Goal: Information Seeking & Learning: Compare options

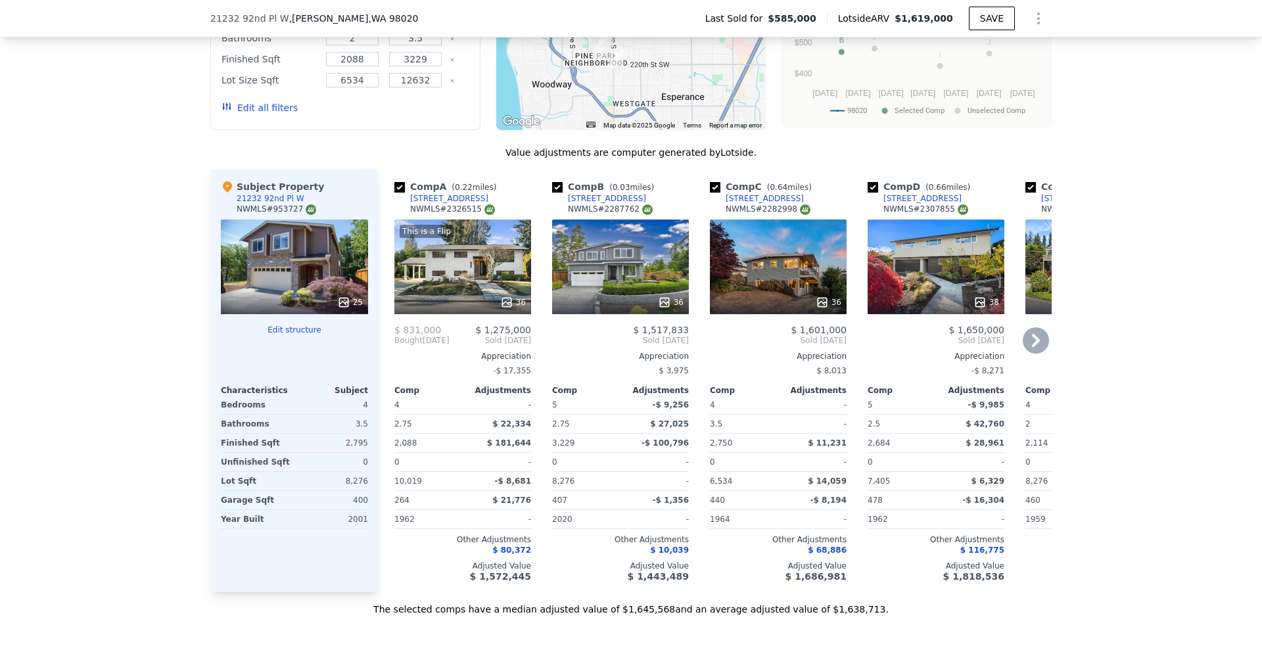
scroll to position [1345, 0]
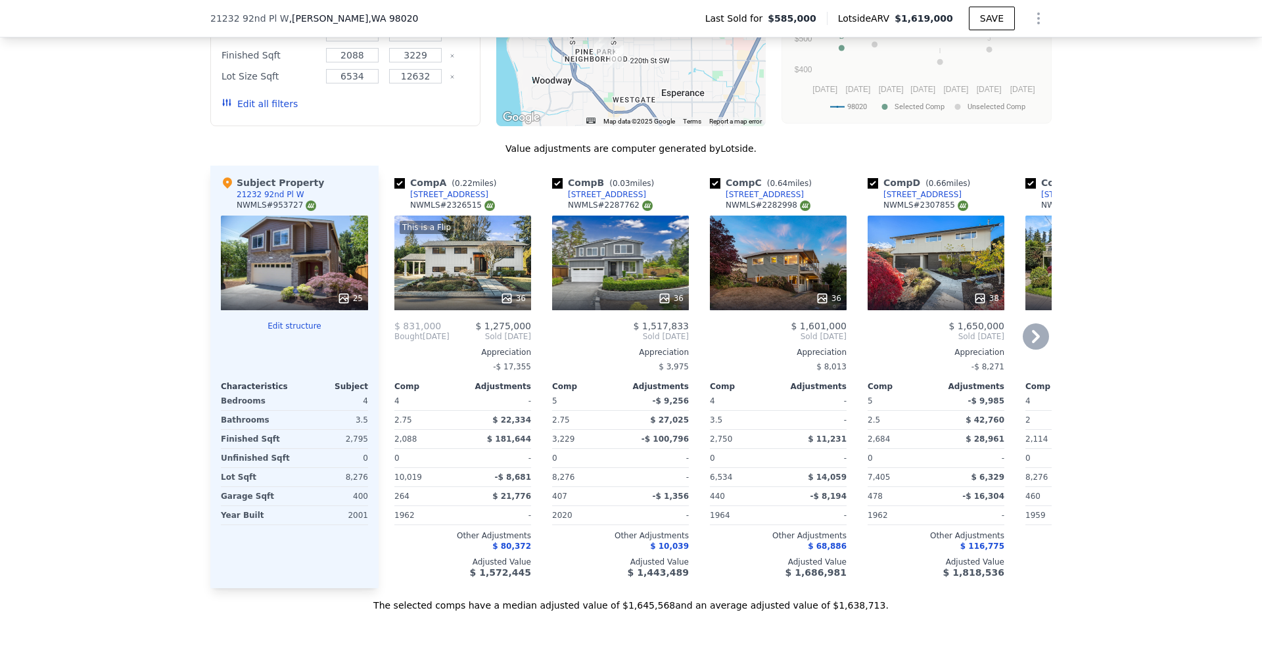
click at [454, 283] on div "This is a Flip 36" at bounding box center [462, 263] width 137 height 95
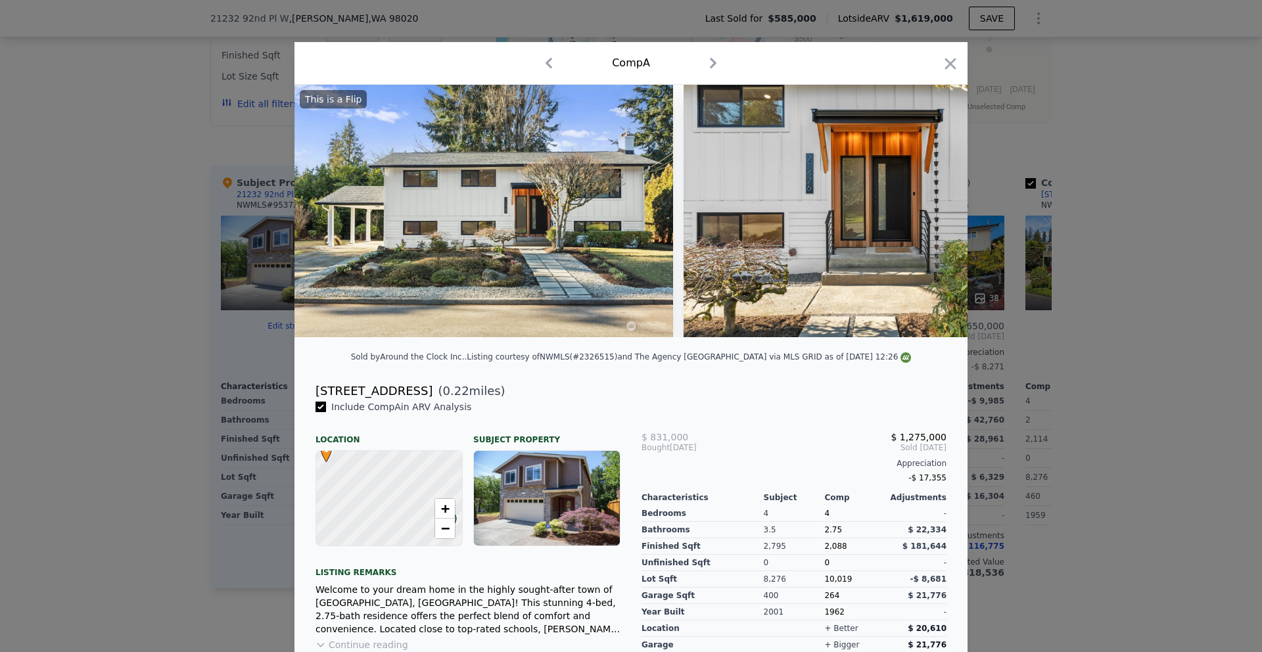
click at [139, 354] on div at bounding box center [631, 326] width 1262 height 652
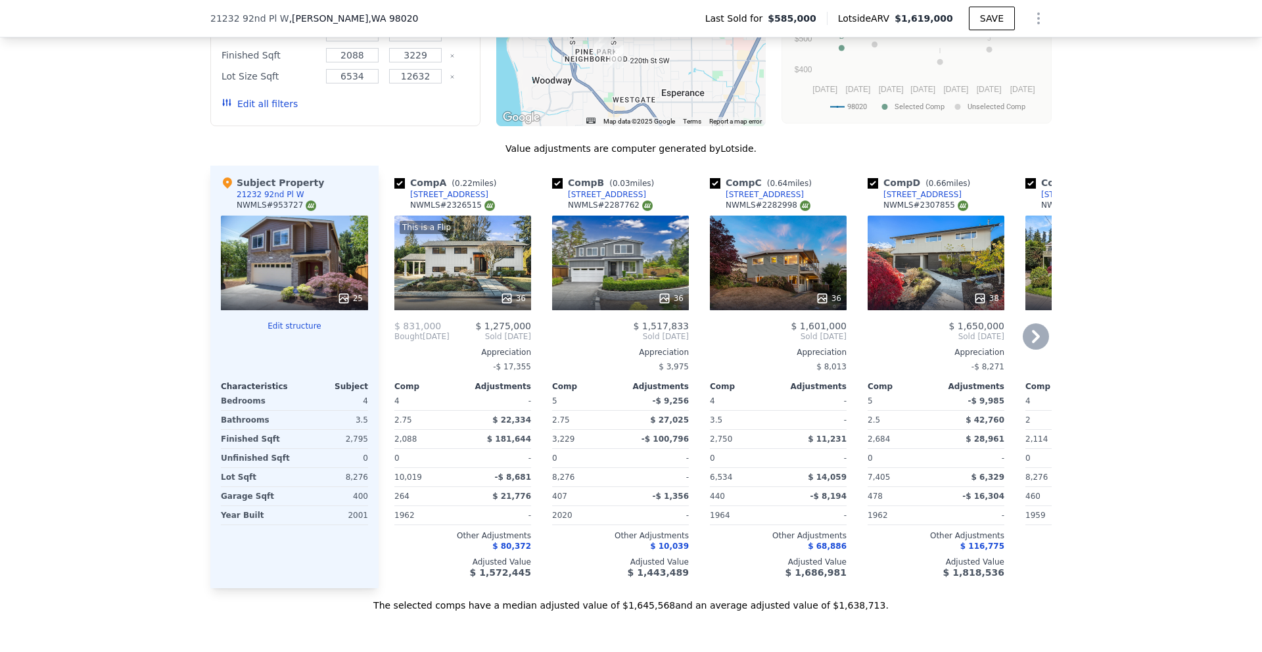
click at [456, 266] on div "This is a Flip 36" at bounding box center [462, 263] width 137 height 95
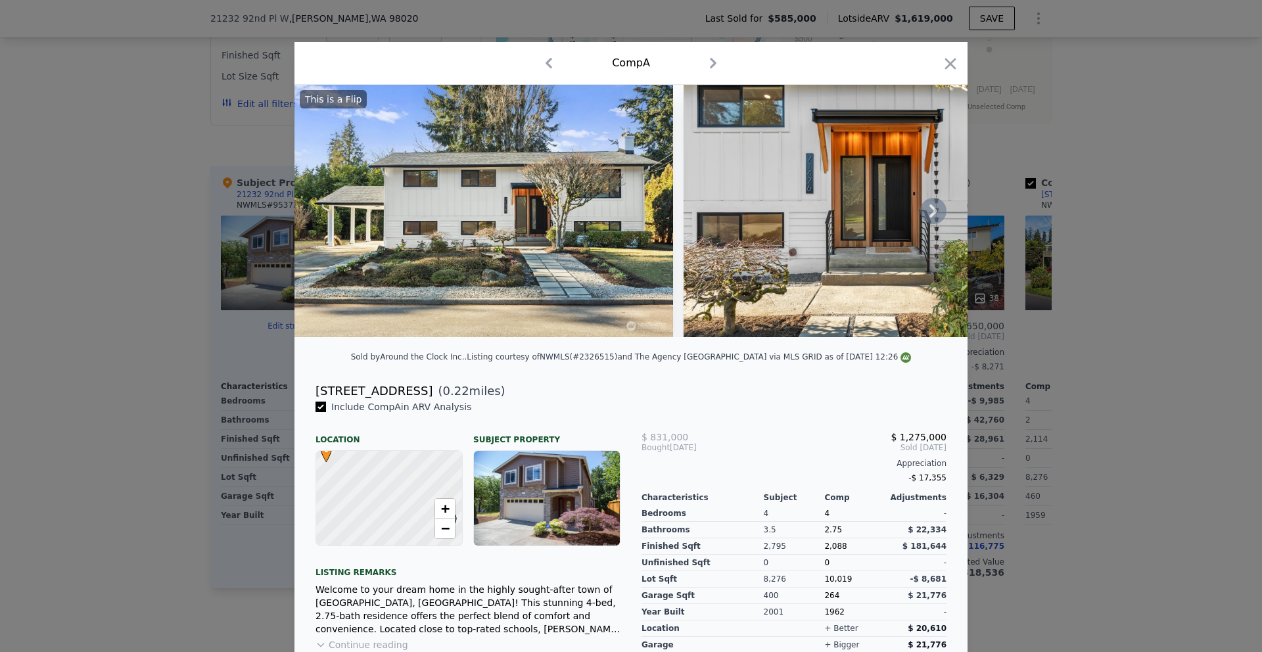
click at [931, 207] on icon at bounding box center [933, 211] width 26 height 26
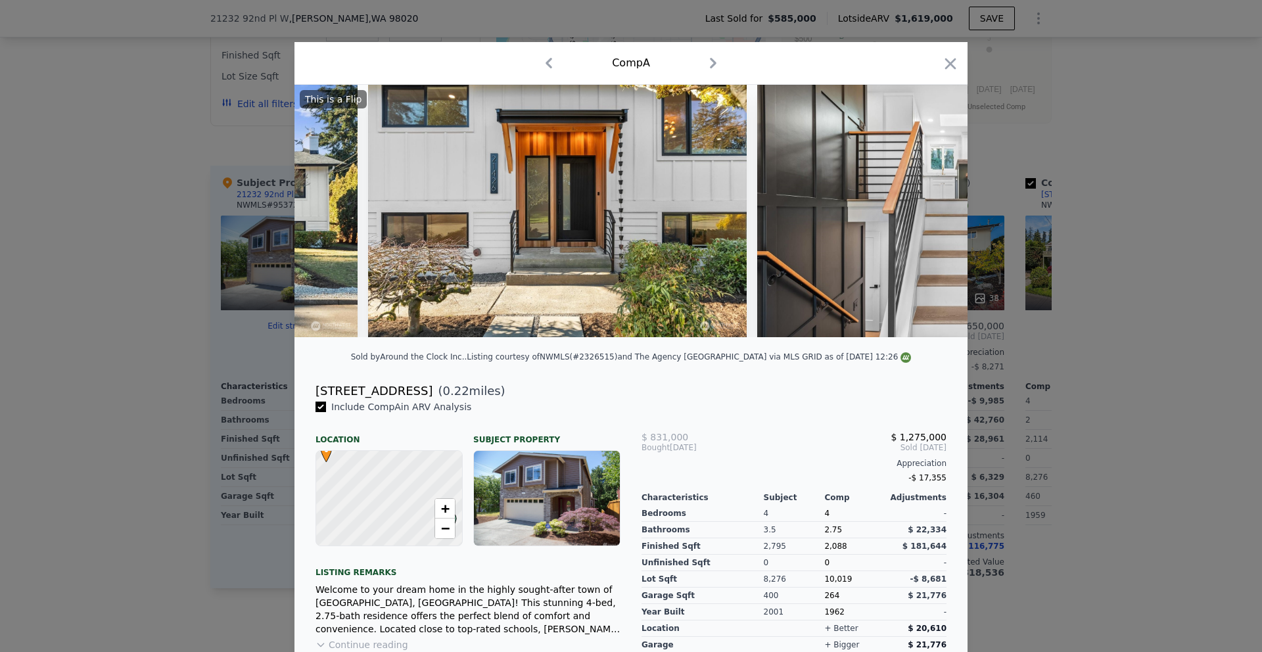
click at [930, 210] on img at bounding box center [946, 211] width 379 height 252
click at [930, 210] on icon at bounding box center [933, 211] width 26 height 26
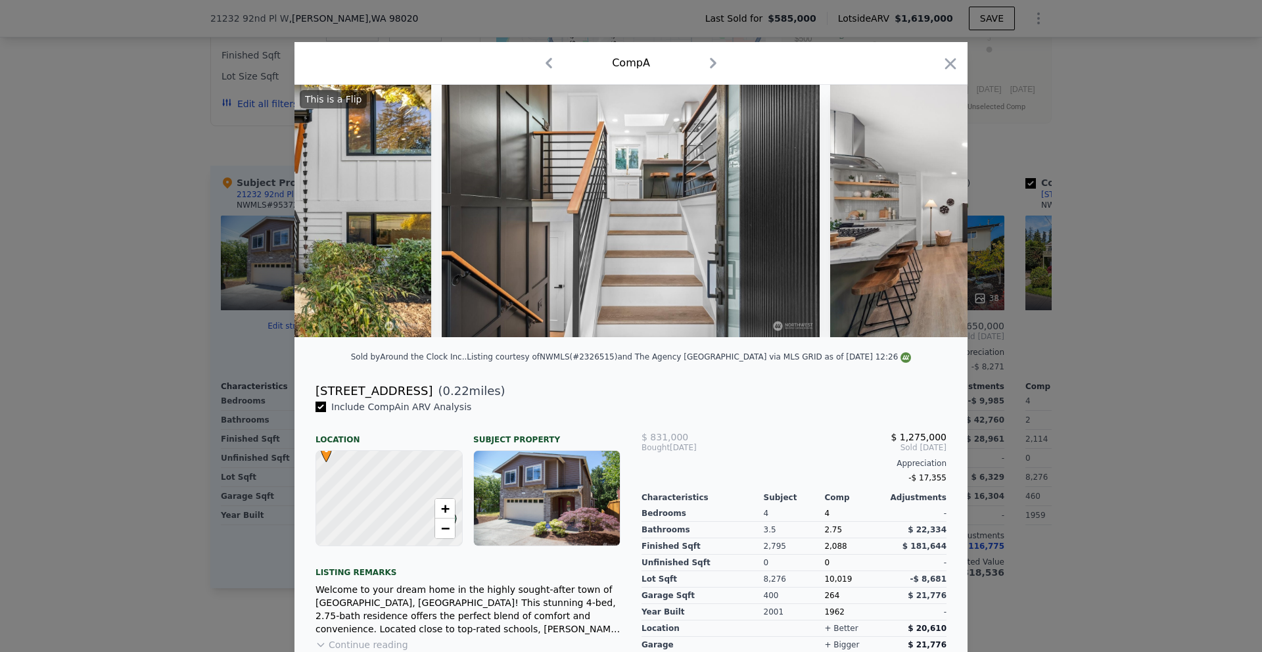
click at [927, 226] on img at bounding box center [1019, 211] width 379 height 252
click at [927, 226] on div "This is a Flip" at bounding box center [631, 211] width 673 height 252
click at [927, 224] on icon at bounding box center [933, 211] width 26 height 26
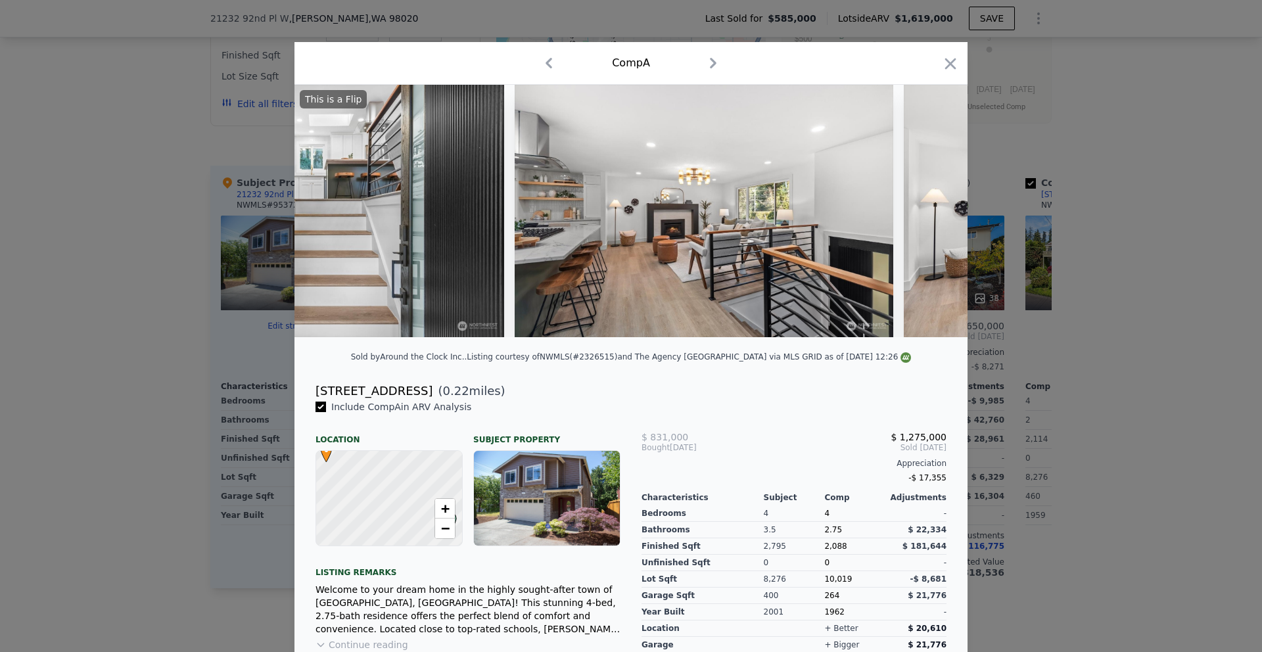
click at [930, 222] on img at bounding box center [1093, 211] width 379 height 252
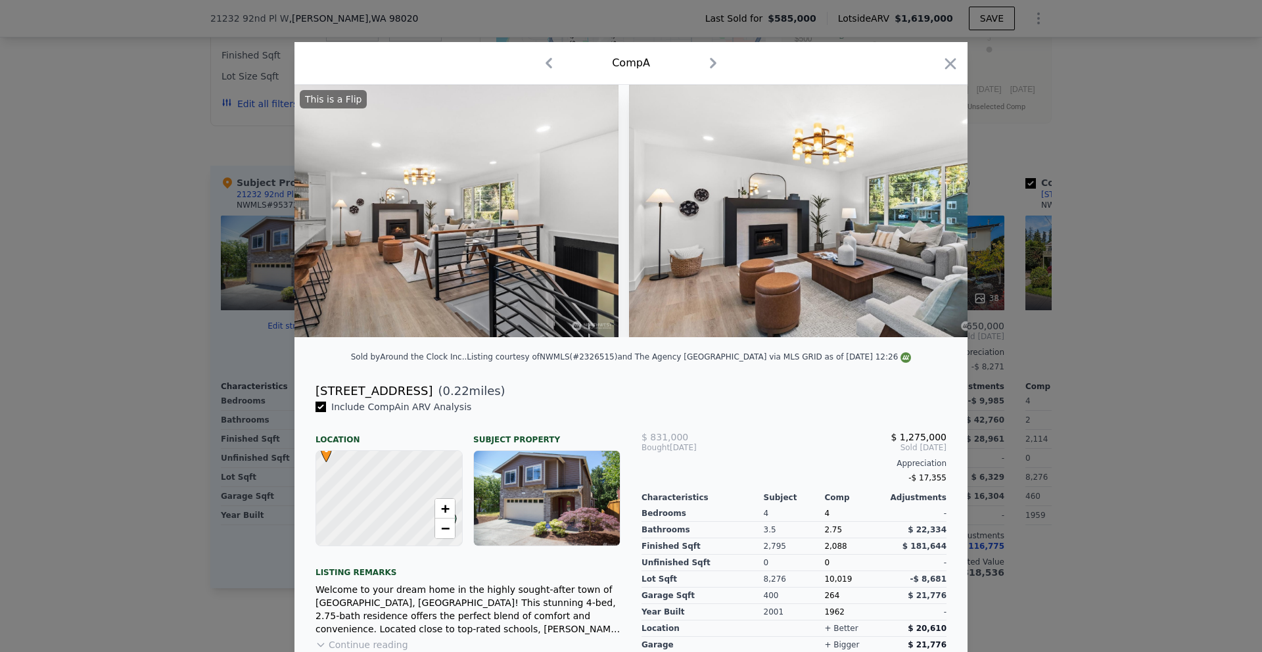
click at [930, 222] on img at bounding box center [818, 211] width 379 height 252
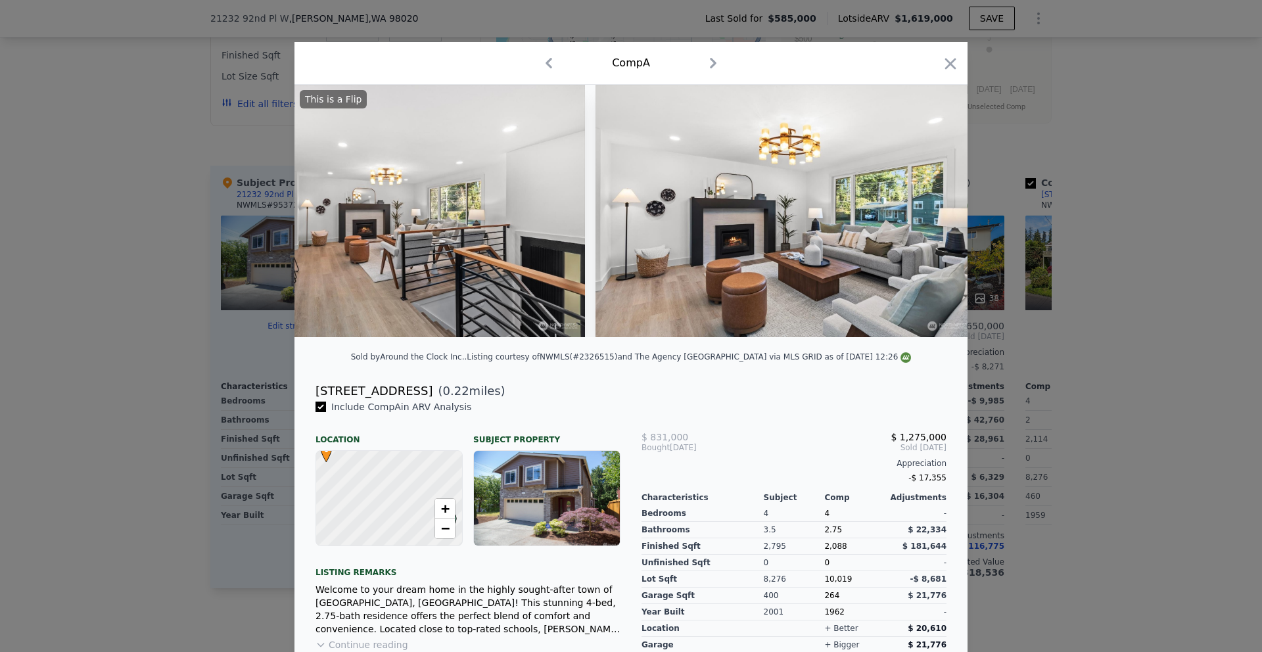
click at [930, 222] on img at bounding box center [785, 211] width 379 height 252
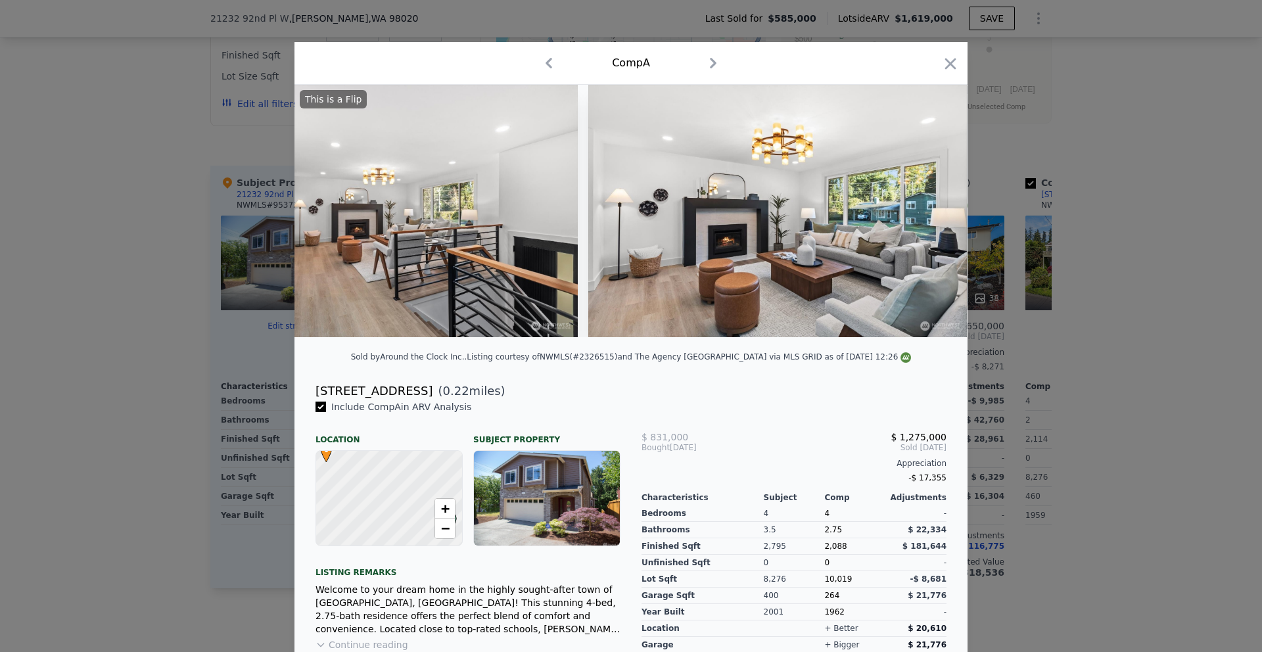
click at [930, 222] on img at bounding box center [777, 211] width 379 height 252
click at [948, 62] on icon "button" at bounding box center [950, 63] width 11 height 11
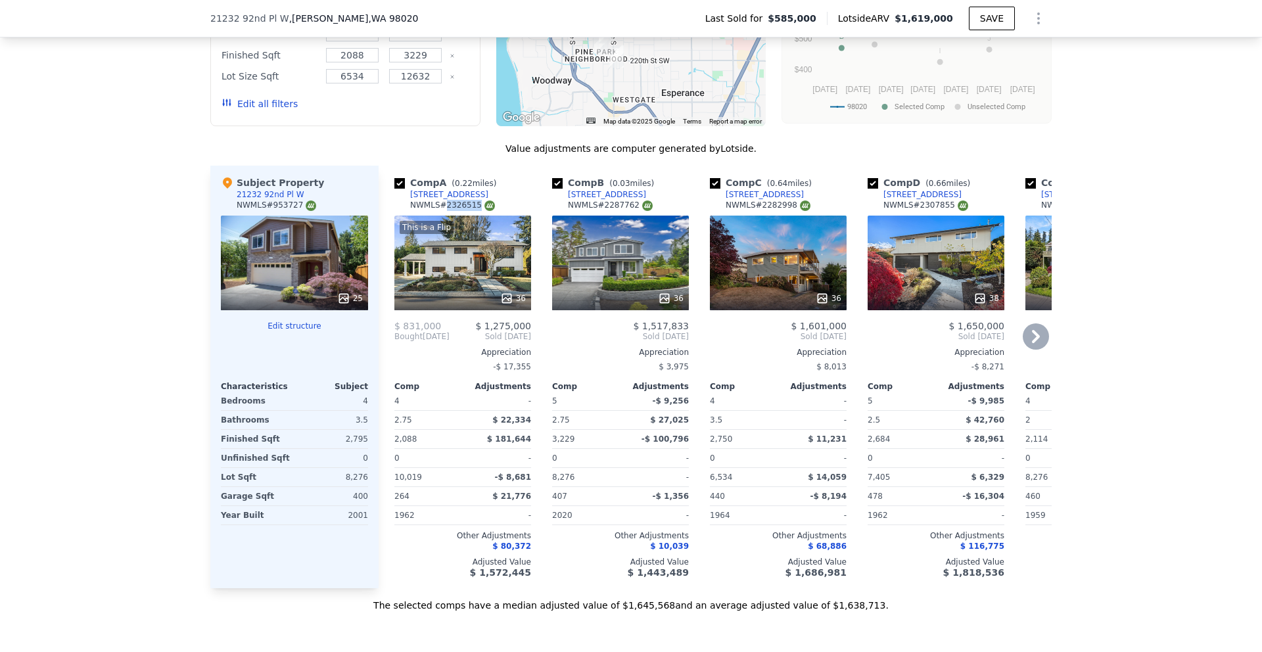
drag, startPoint x: 473, startPoint y: 211, endPoint x: 442, endPoint y: 214, distance: 31.0
click at [442, 211] on div "NWMLS # 2326515" at bounding box center [452, 205] width 85 height 11
copy div "2326515"
click at [626, 277] on div "36" at bounding box center [620, 263] width 137 height 95
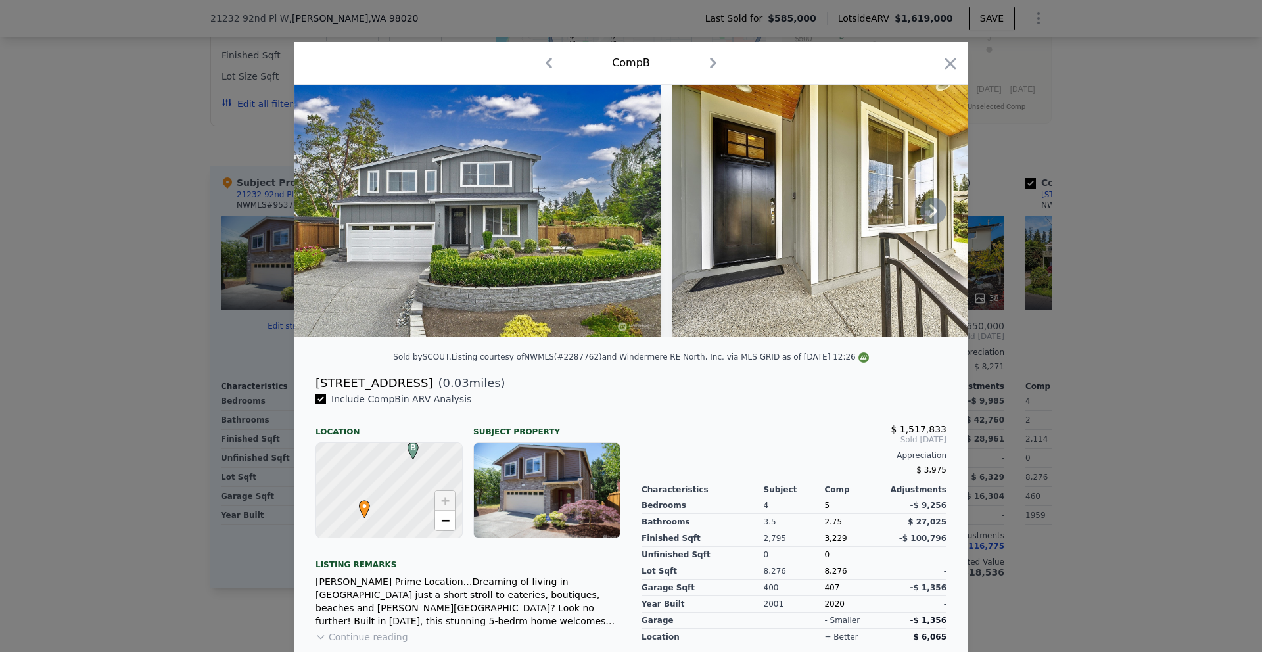
click at [944, 224] on img at bounding box center [861, 211] width 379 height 252
click at [942, 222] on img at bounding box center [861, 211] width 379 height 252
click at [941, 221] on img at bounding box center [861, 211] width 379 height 252
click at [920, 219] on icon at bounding box center [933, 211] width 26 height 26
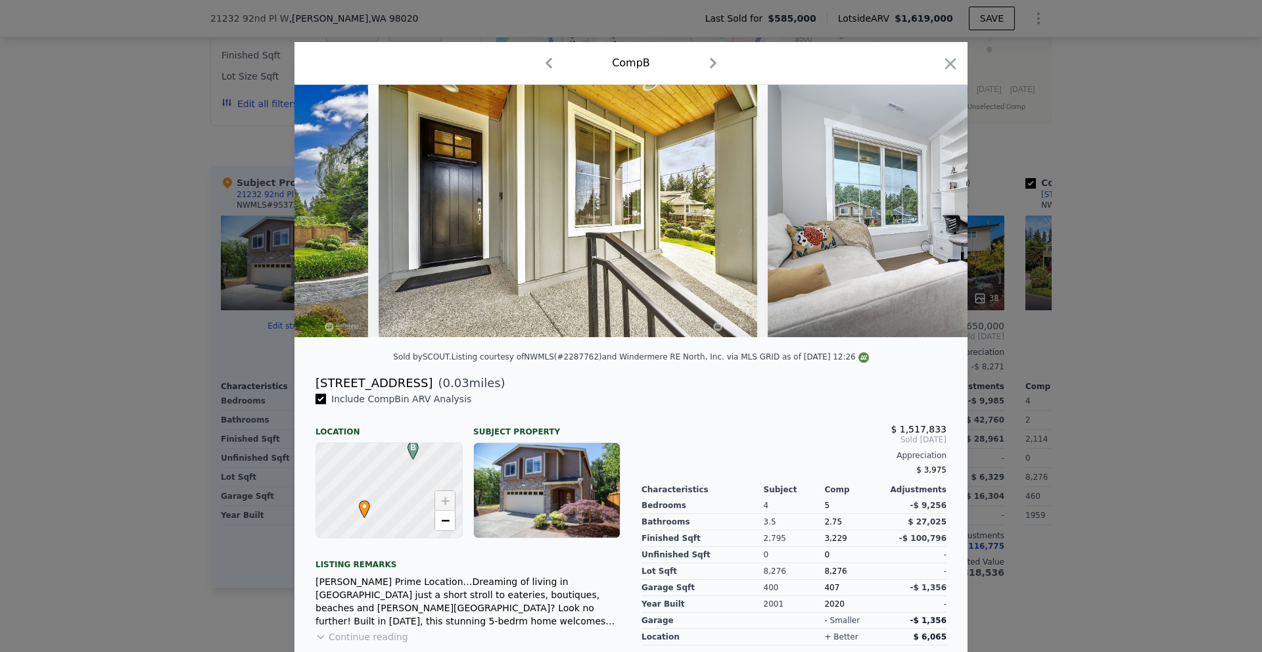
click at [928, 213] on img at bounding box center [942, 211] width 349 height 252
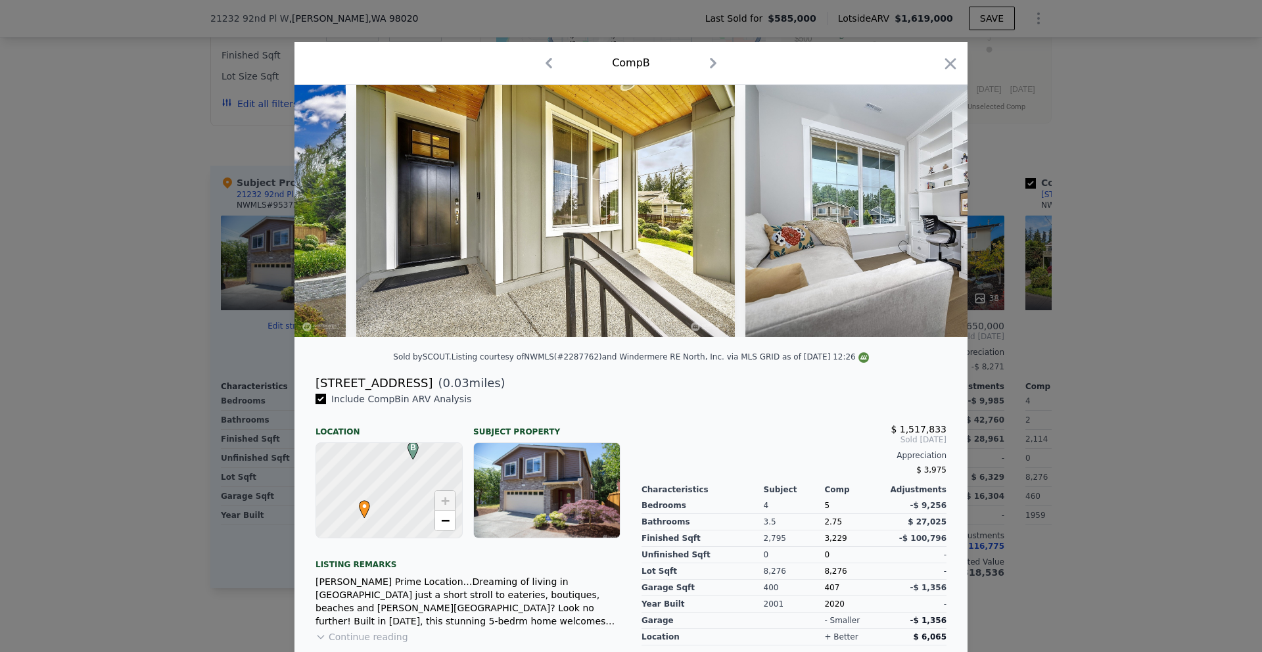
click at [928, 213] on img at bounding box center [920, 211] width 349 height 252
click at [930, 213] on icon at bounding box center [934, 210] width 8 height 13
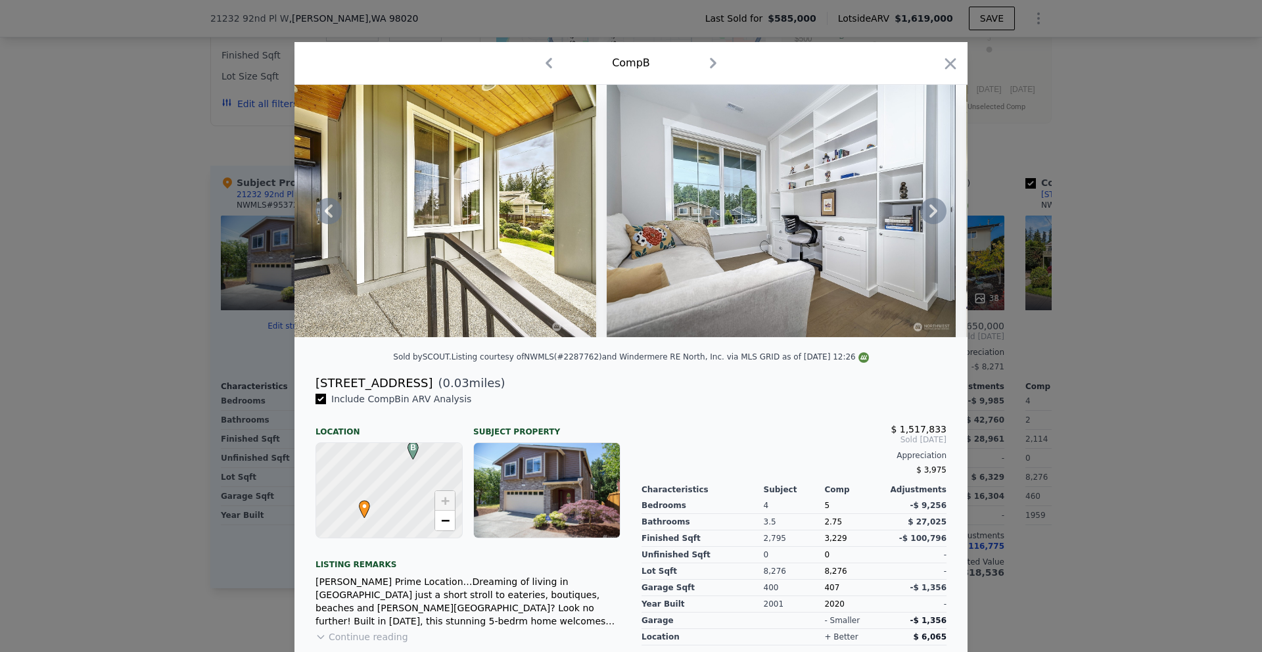
click at [928, 213] on div at bounding box center [631, 211] width 673 height 252
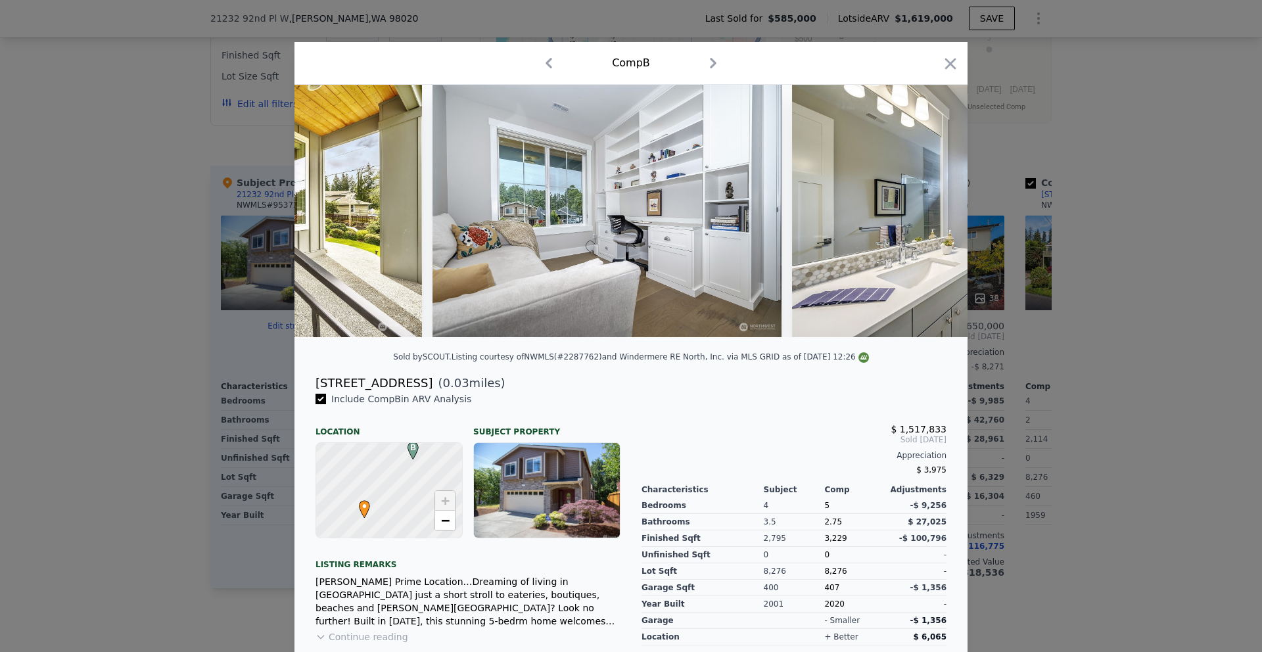
click at [928, 213] on img at bounding box center [978, 211] width 373 height 252
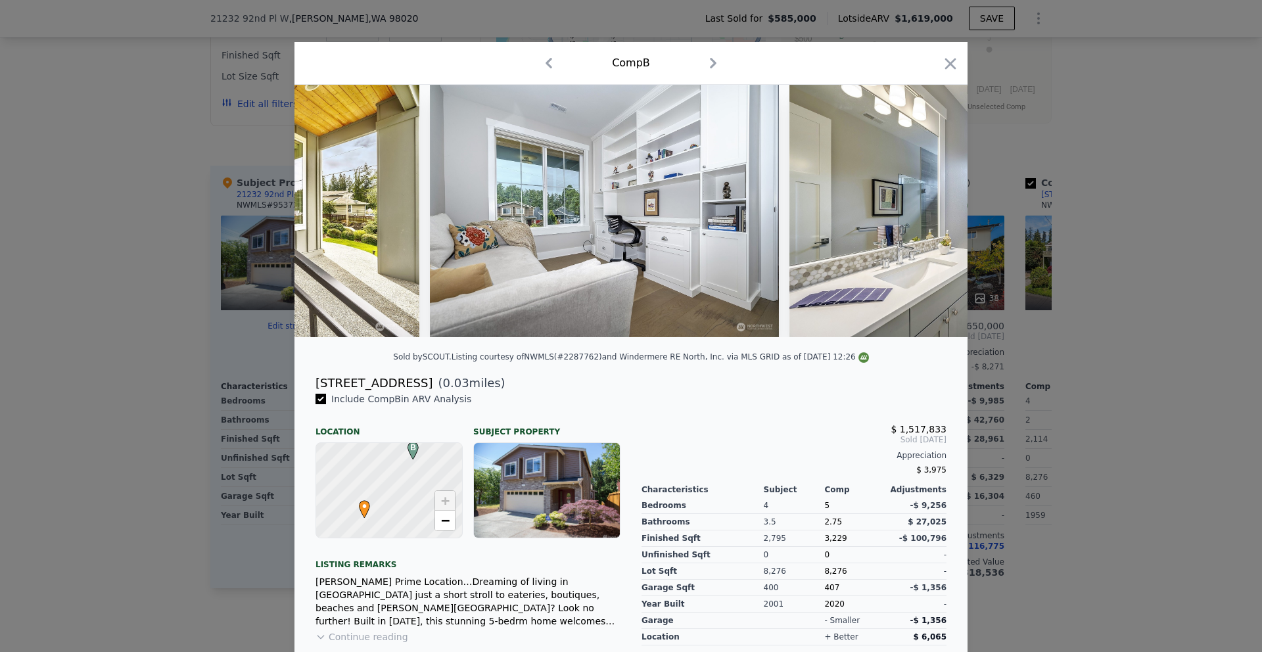
click at [928, 213] on img at bounding box center [976, 211] width 373 height 252
click at [928, 213] on div at bounding box center [631, 211] width 673 height 252
click at [930, 213] on icon at bounding box center [934, 210] width 8 height 13
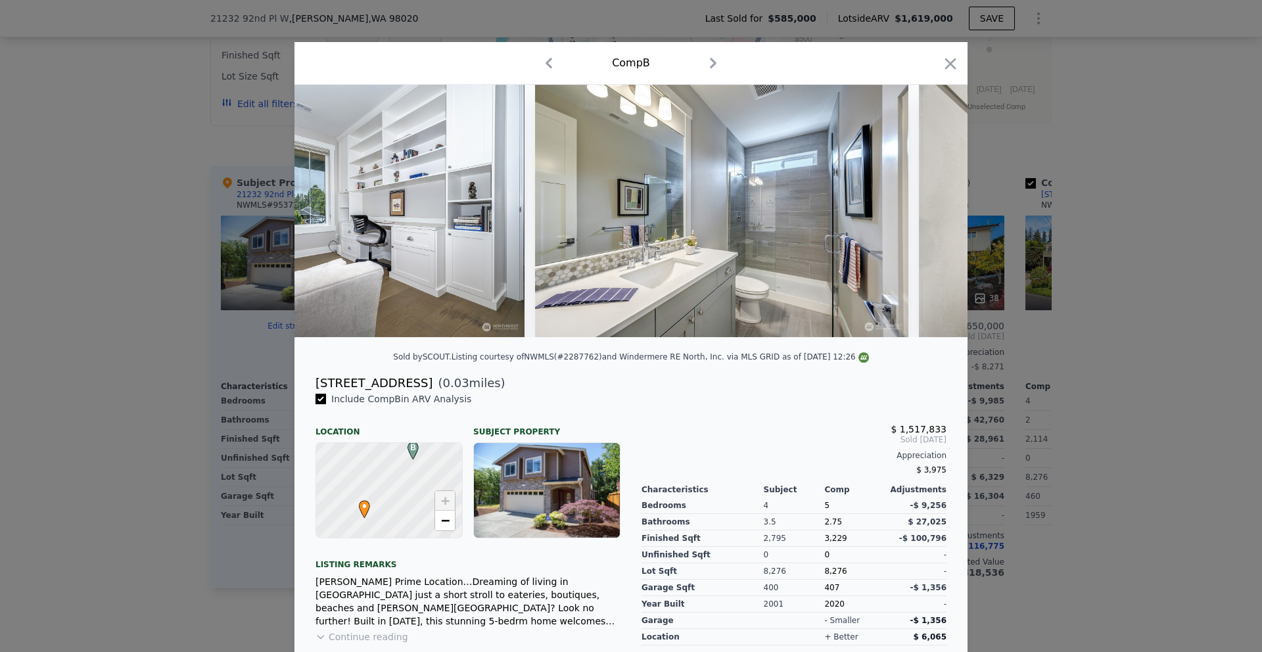
click at [928, 213] on div at bounding box center [631, 211] width 673 height 252
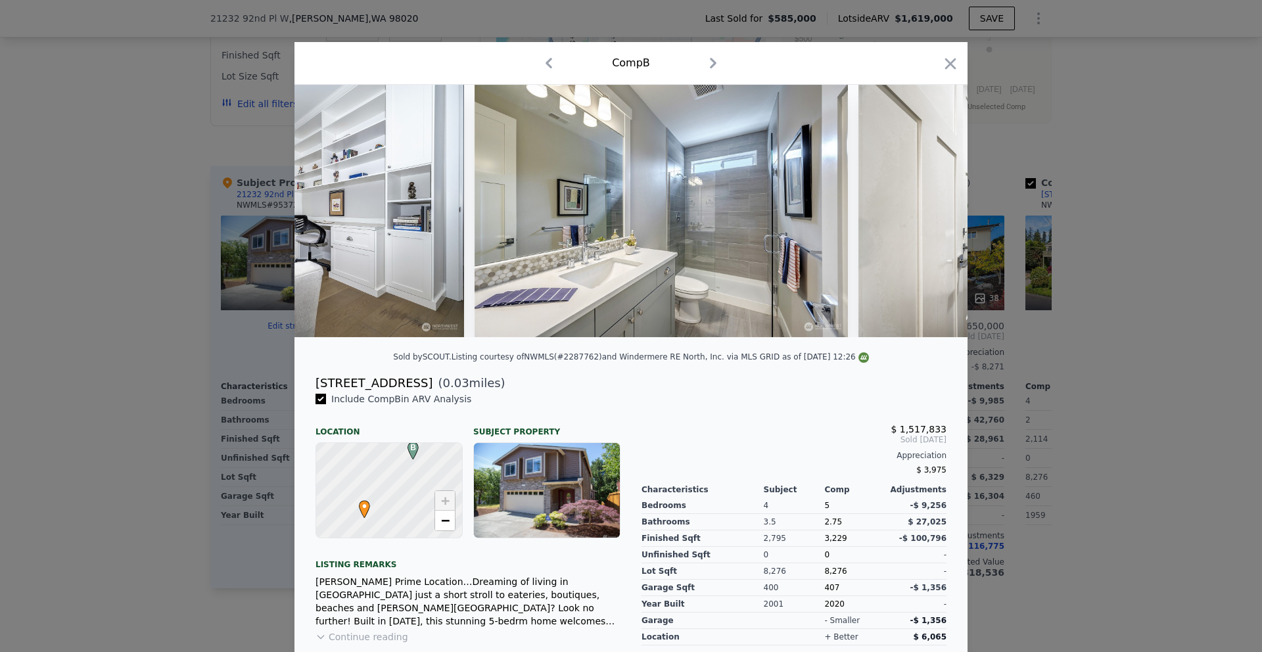
click at [928, 213] on img at bounding box center [1048, 211] width 379 height 252
click at [928, 213] on img at bounding box center [1047, 211] width 379 height 252
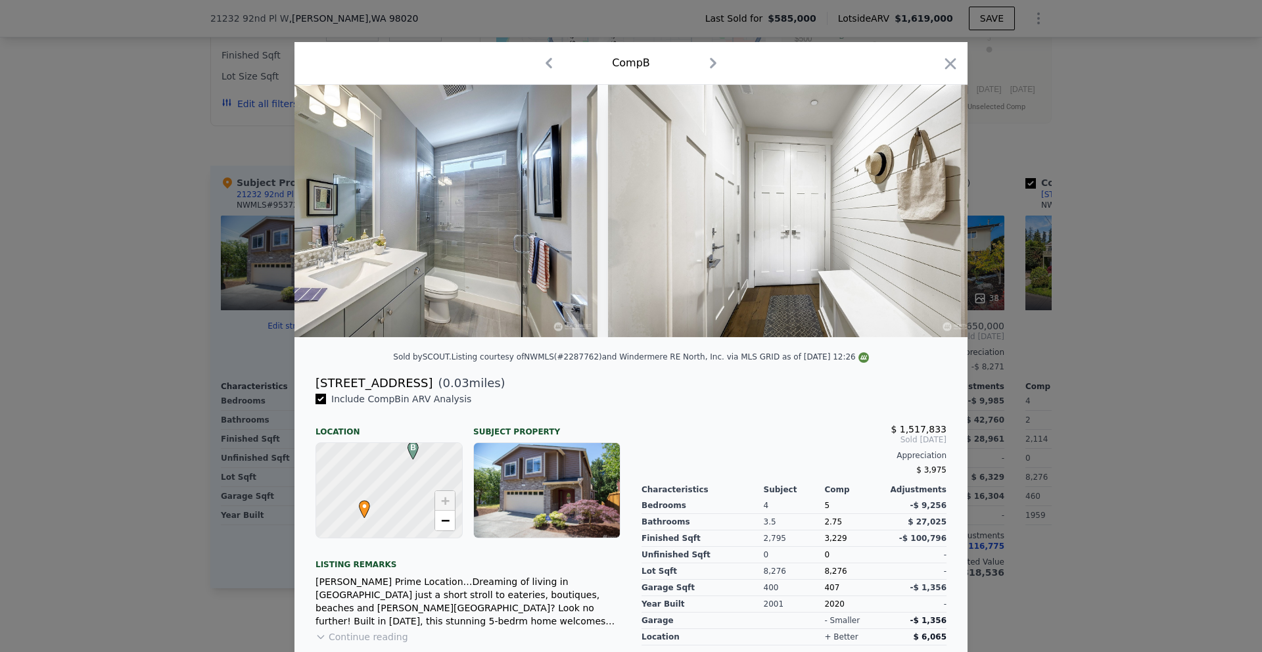
click at [928, 213] on img at bounding box center [797, 211] width 379 height 252
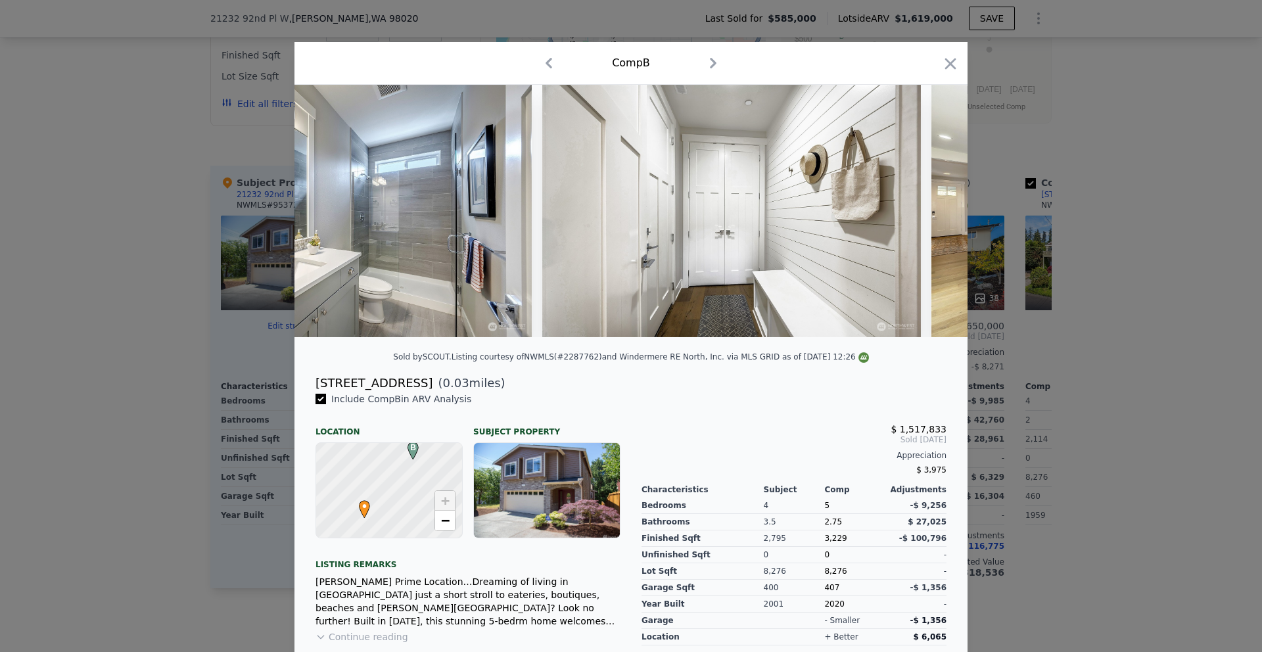
click at [932, 213] on img at bounding box center [1122, 211] width 381 height 252
click at [930, 213] on icon at bounding box center [934, 210] width 8 height 13
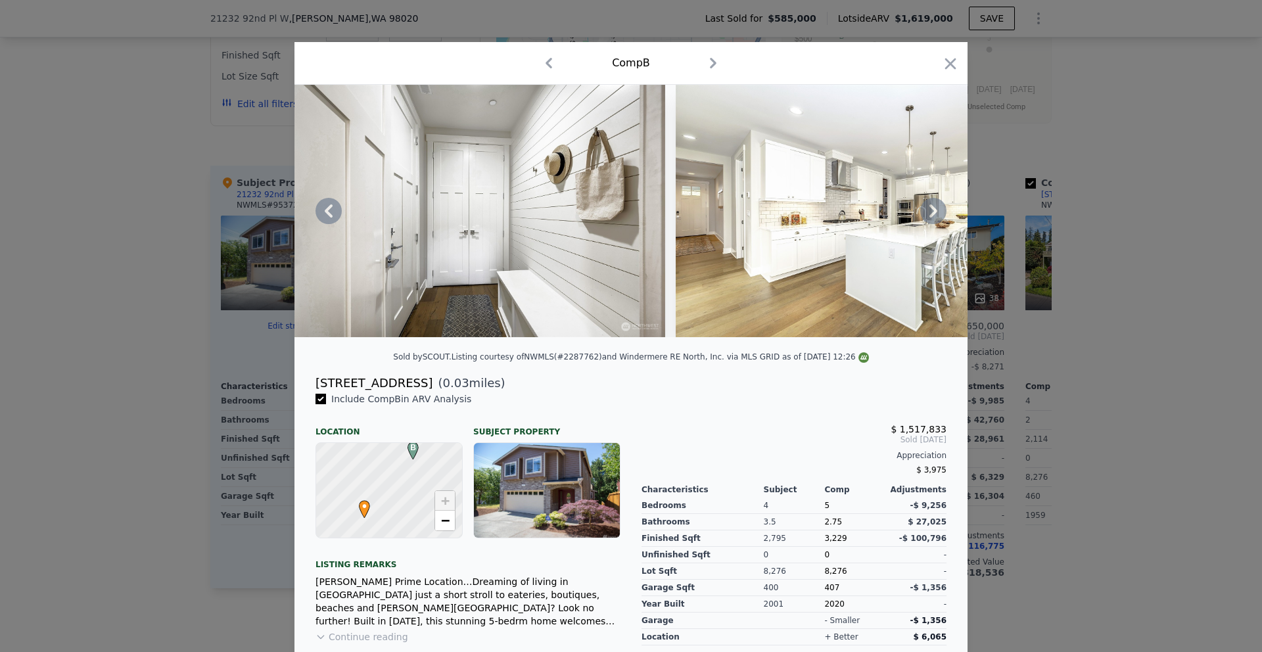
click at [928, 213] on img at bounding box center [866, 211] width 381 height 252
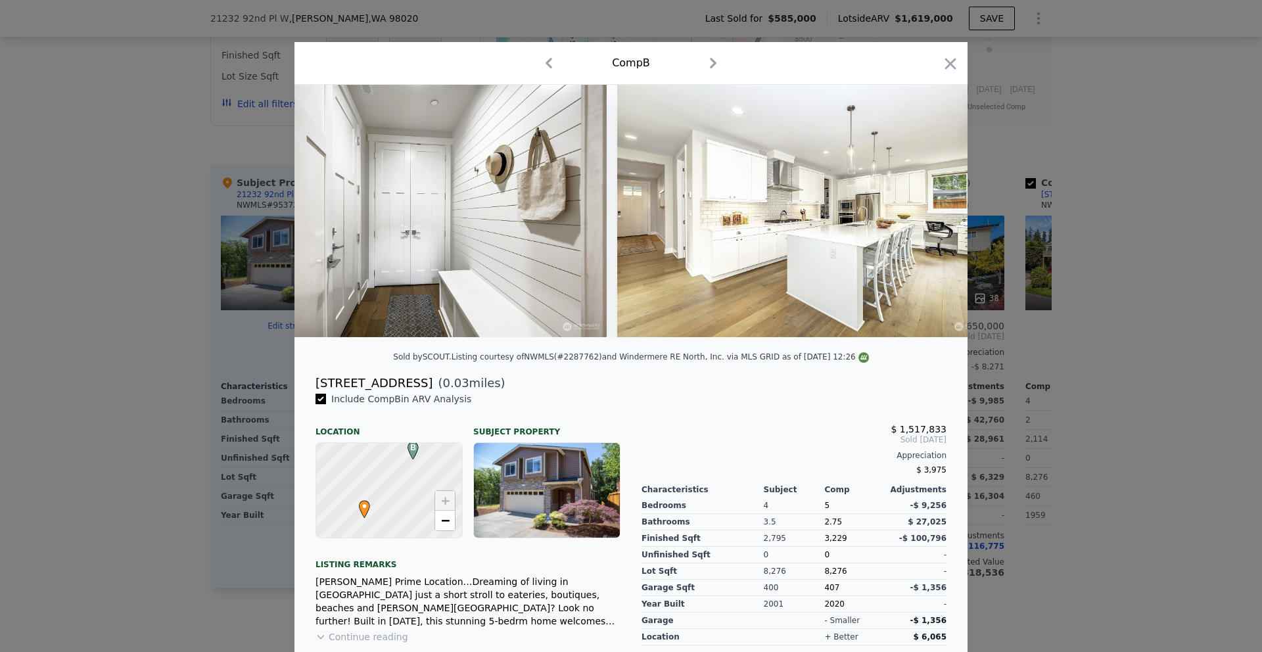
click at [928, 213] on img at bounding box center [807, 211] width 381 height 252
click at [928, 213] on img at bounding box center [806, 211] width 381 height 252
click at [930, 213] on icon at bounding box center [934, 210] width 8 height 13
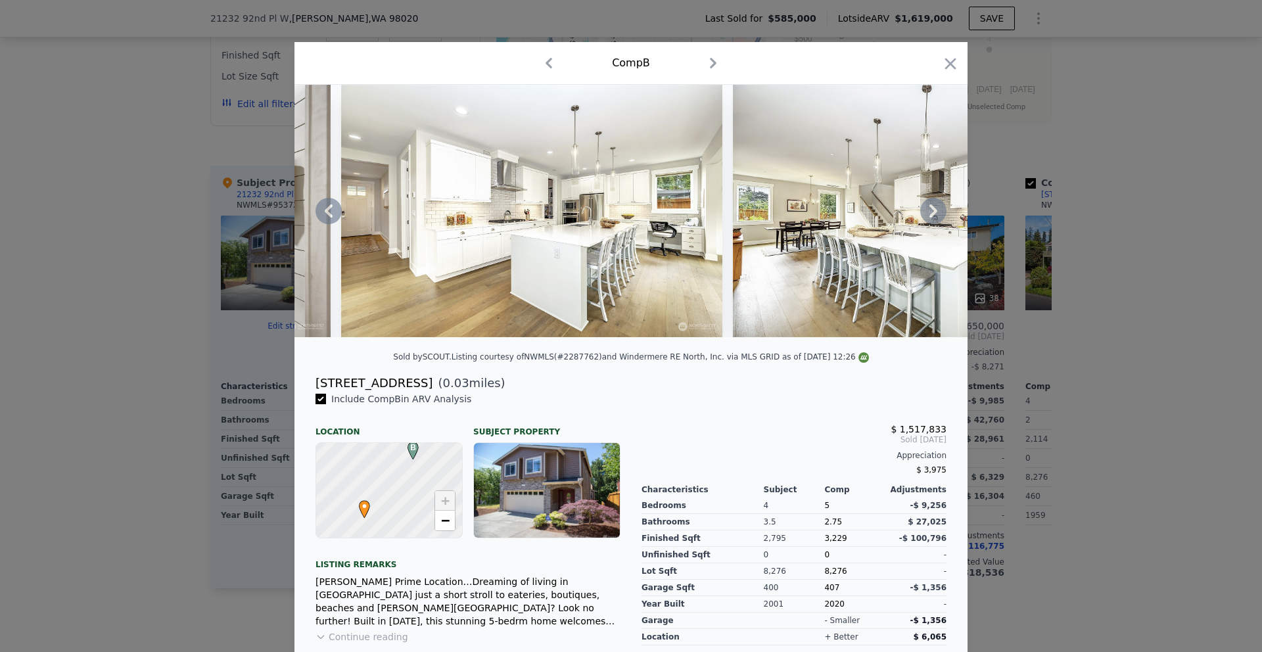
click at [928, 213] on img at bounding box center [922, 211] width 379 height 252
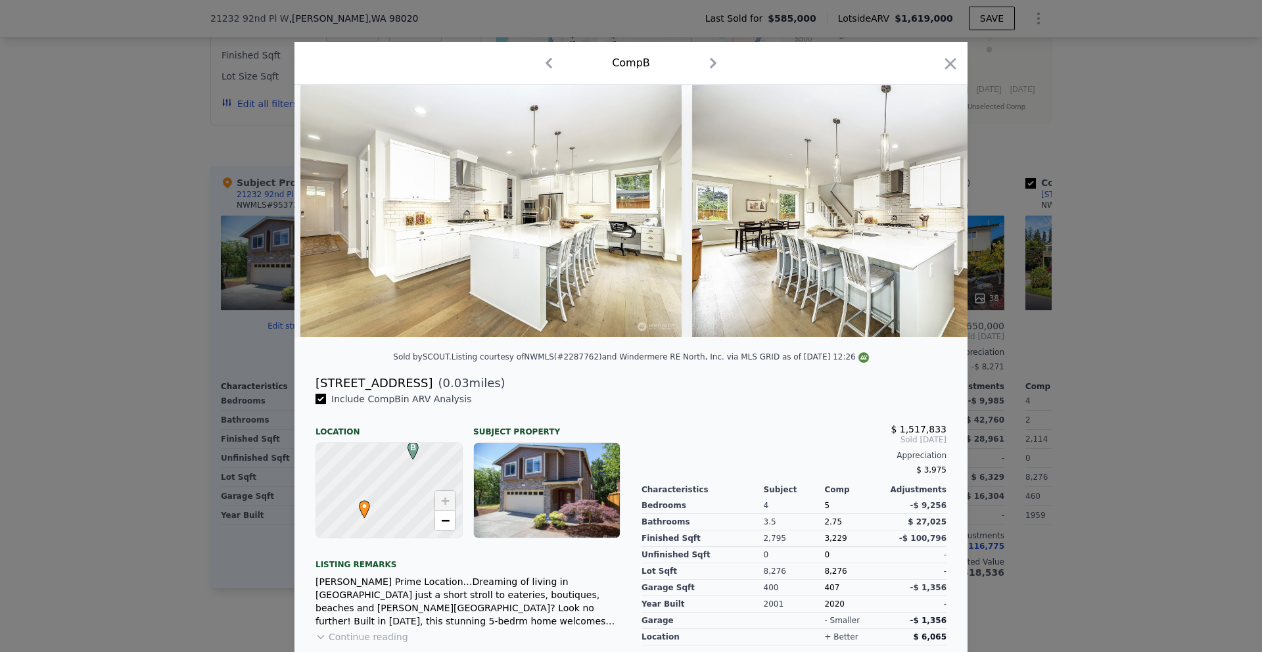
click at [928, 213] on img at bounding box center [881, 211] width 379 height 252
click at [930, 213] on icon at bounding box center [934, 210] width 8 height 13
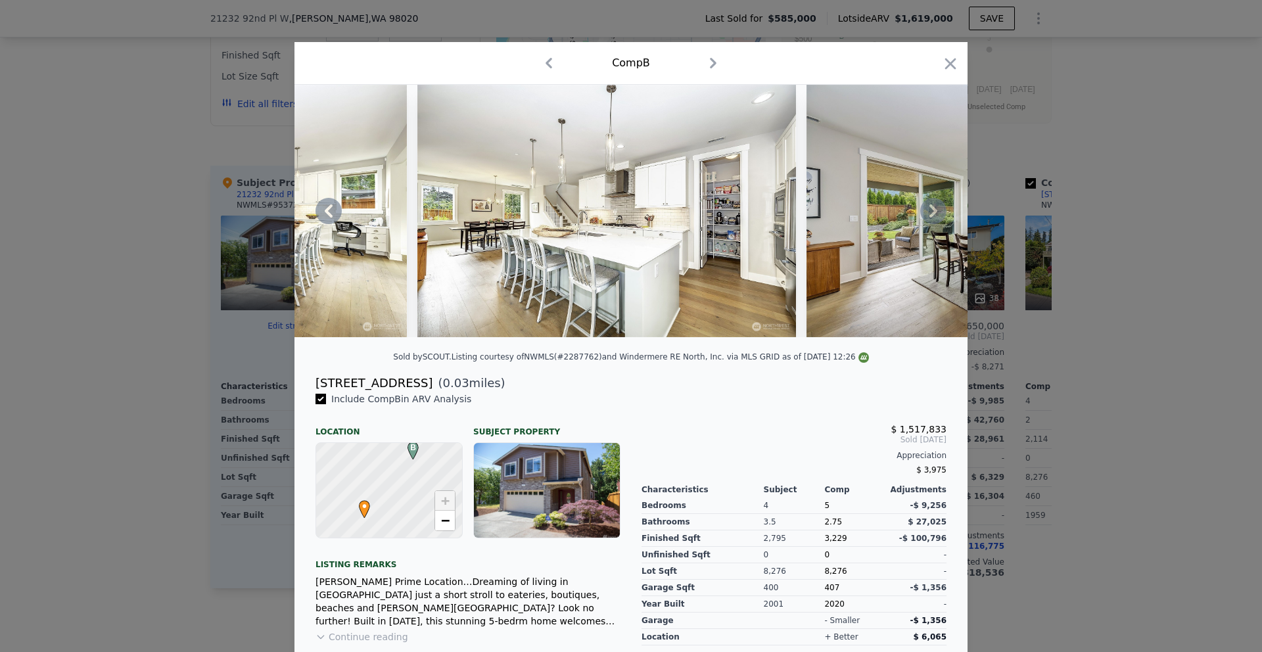
click at [928, 213] on img at bounding box center [996, 211] width 379 height 252
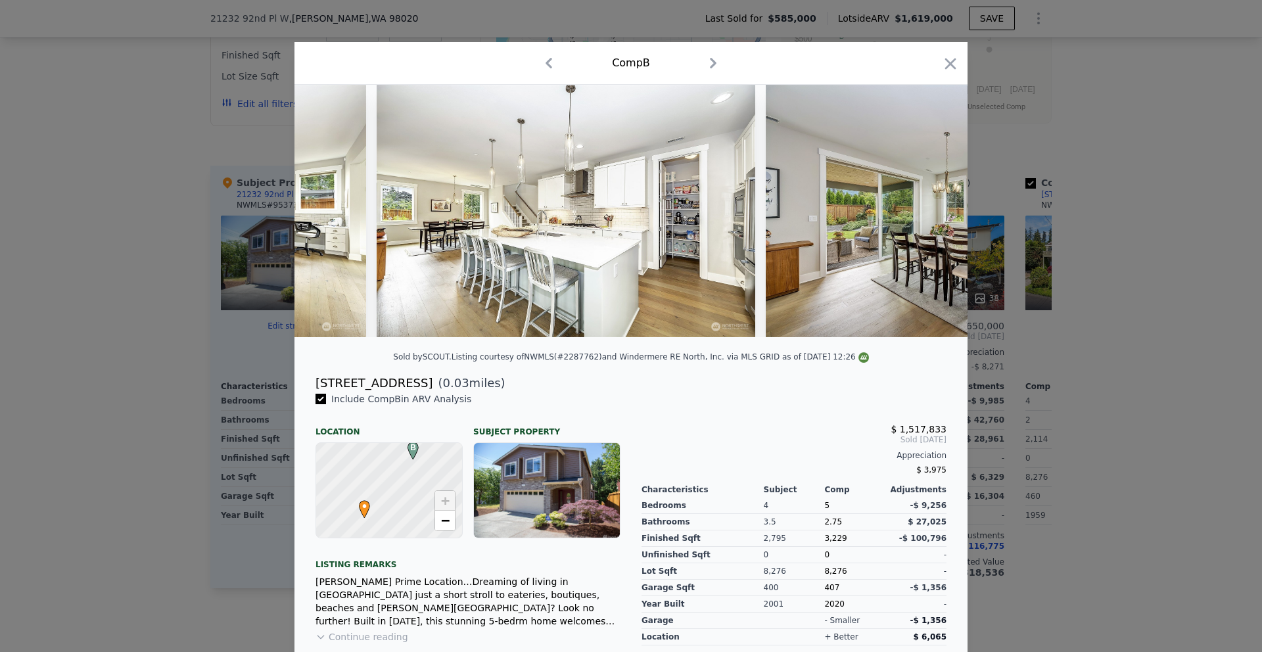
click at [928, 213] on img at bounding box center [955, 211] width 379 height 252
click at [930, 213] on icon at bounding box center [934, 210] width 8 height 13
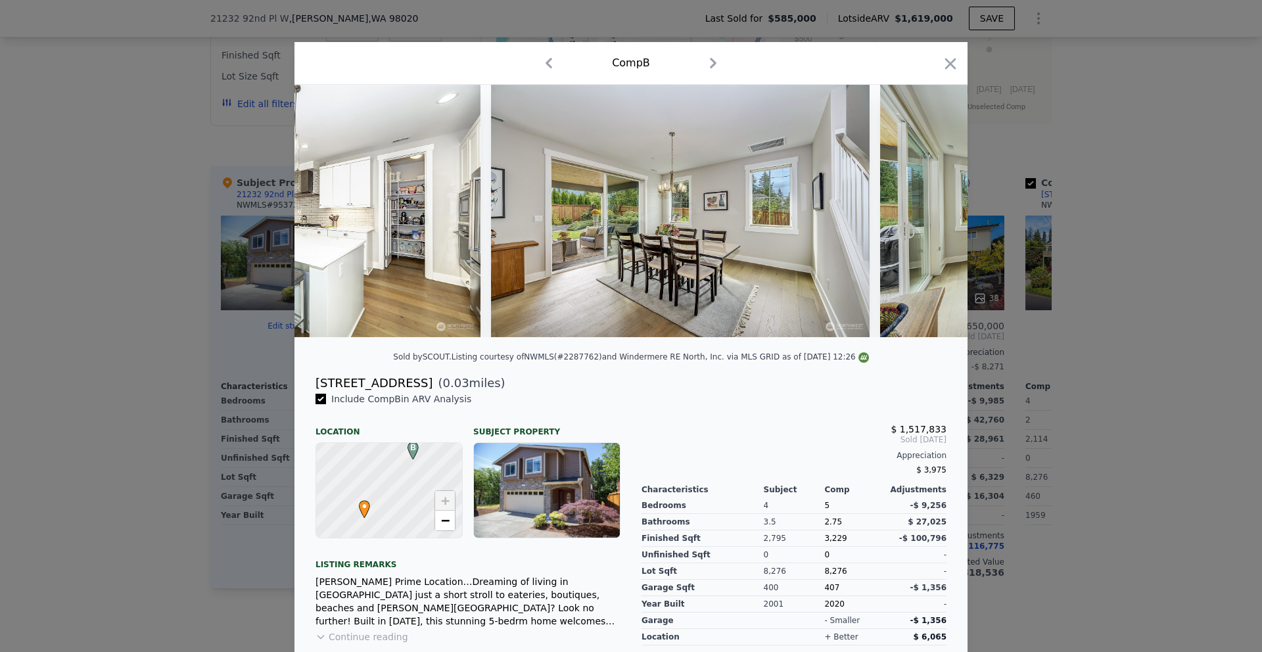
click at [928, 213] on div at bounding box center [631, 211] width 673 height 252
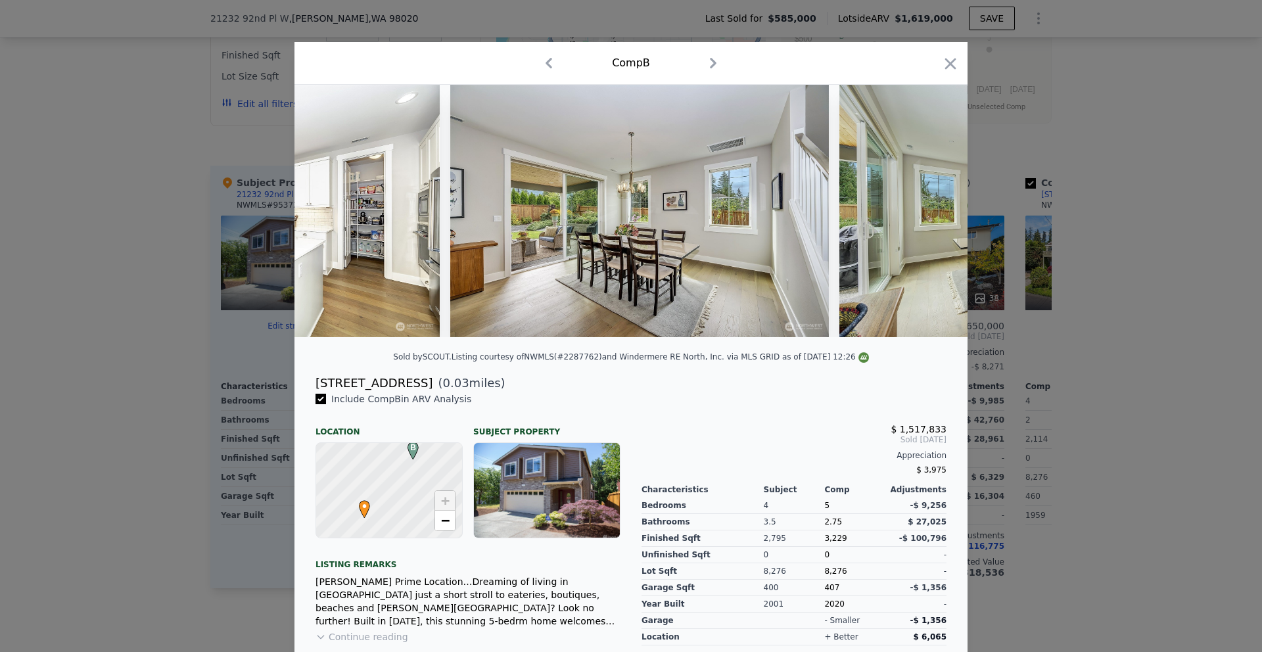
click at [928, 213] on img at bounding box center [1029, 211] width 379 height 252
click at [930, 213] on icon at bounding box center [934, 210] width 8 height 13
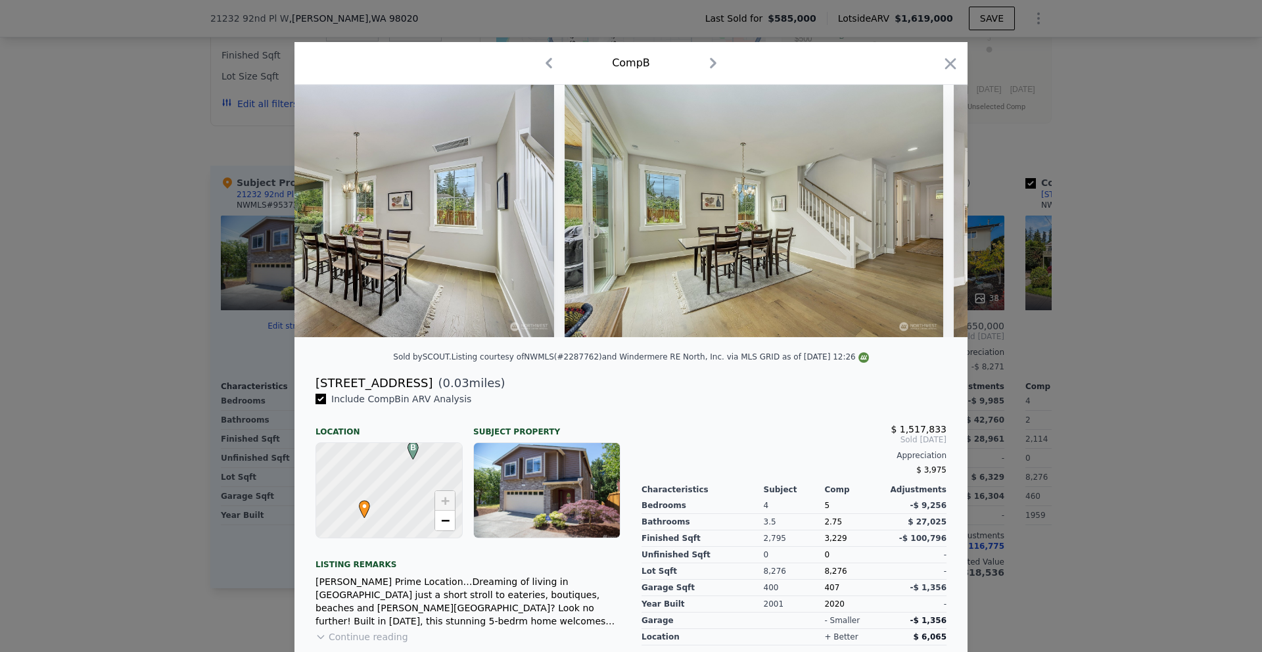
click at [928, 213] on img at bounding box center [754, 211] width 379 height 252
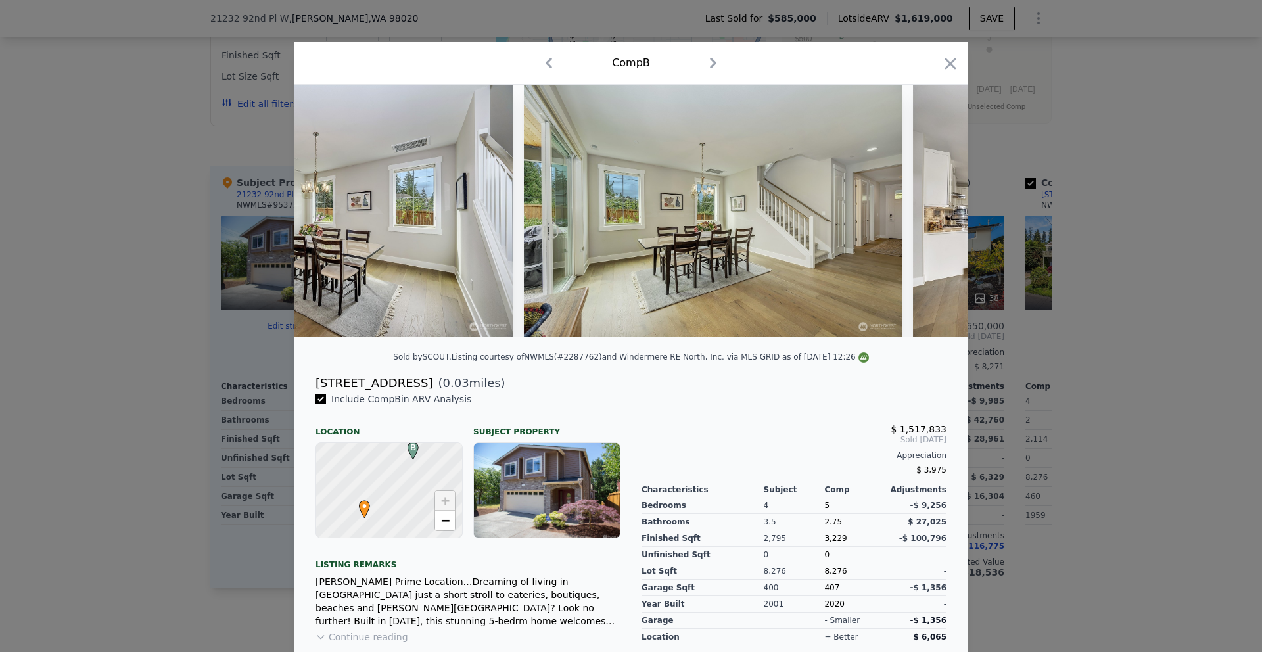
click at [928, 213] on img at bounding box center [1102, 211] width 379 height 252
click at [930, 213] on icon at bounding box center [934, 210] width 8 height 13
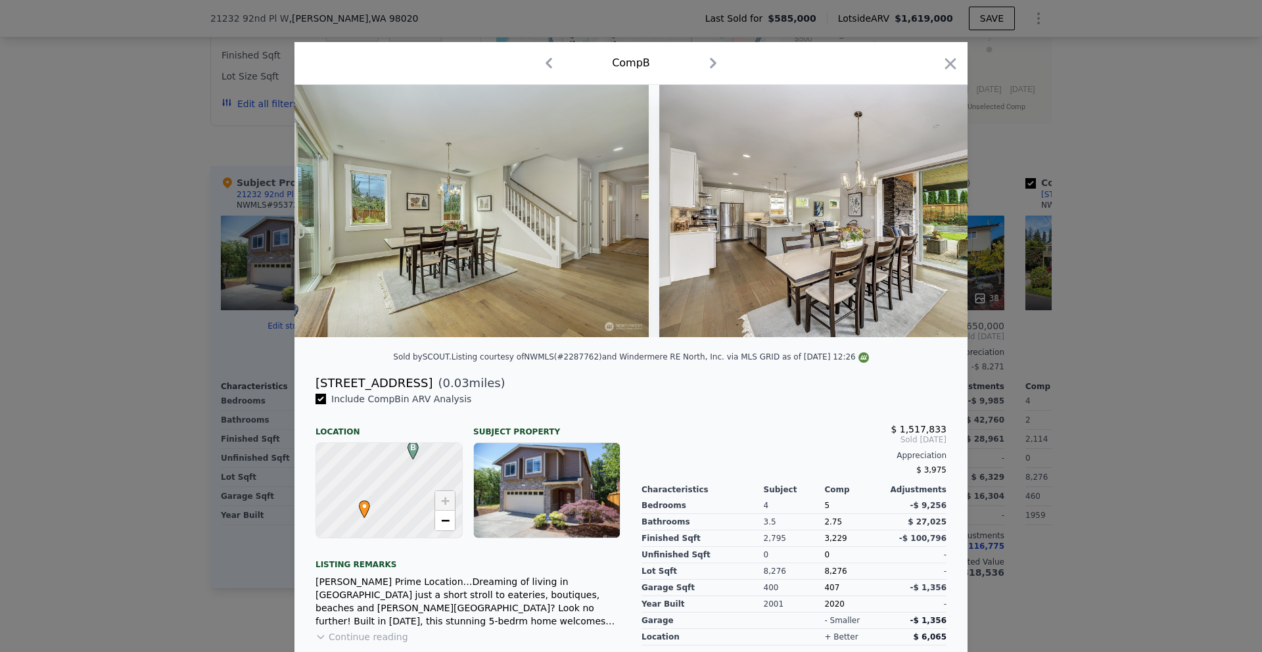
click at [928, 213] on img at bounding box center [848, 211] width 379 height 252
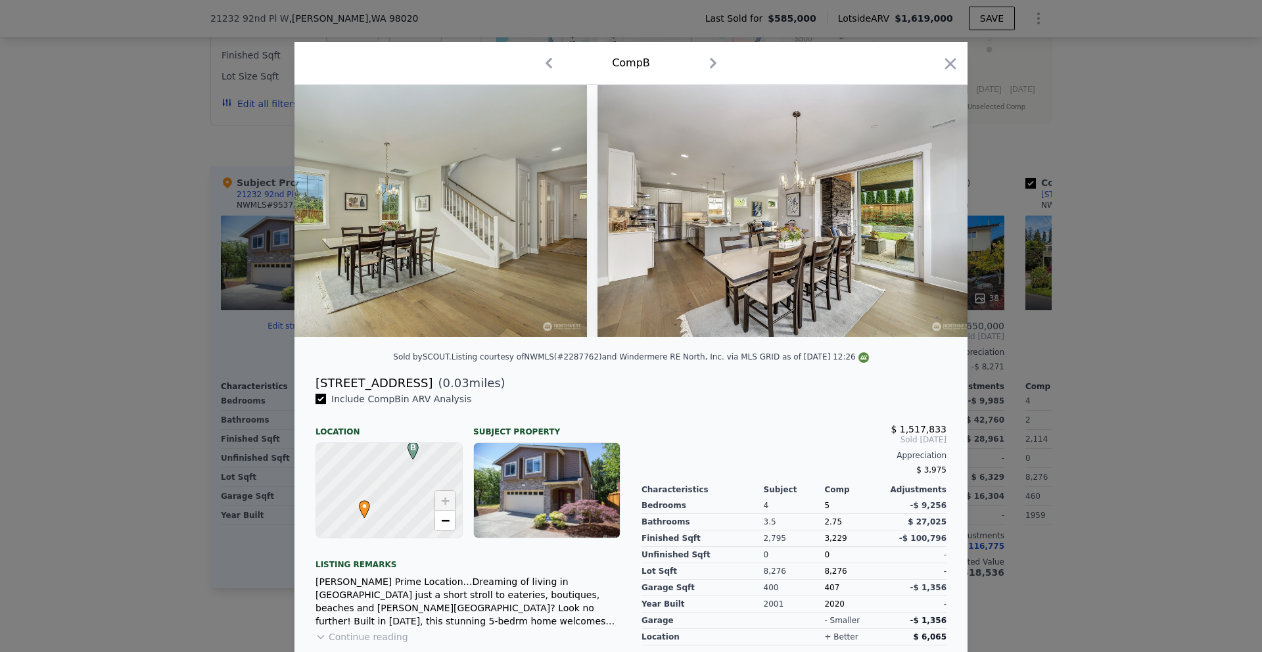
click at [928, 213] on img at bounding box center [787, 211] width 379 height 252
click at [928, 213] on div at bounding box center [631, 211] width 673 height 252
click at [930, 213] on icon at bounding box center [934, 210] width 8 height 13
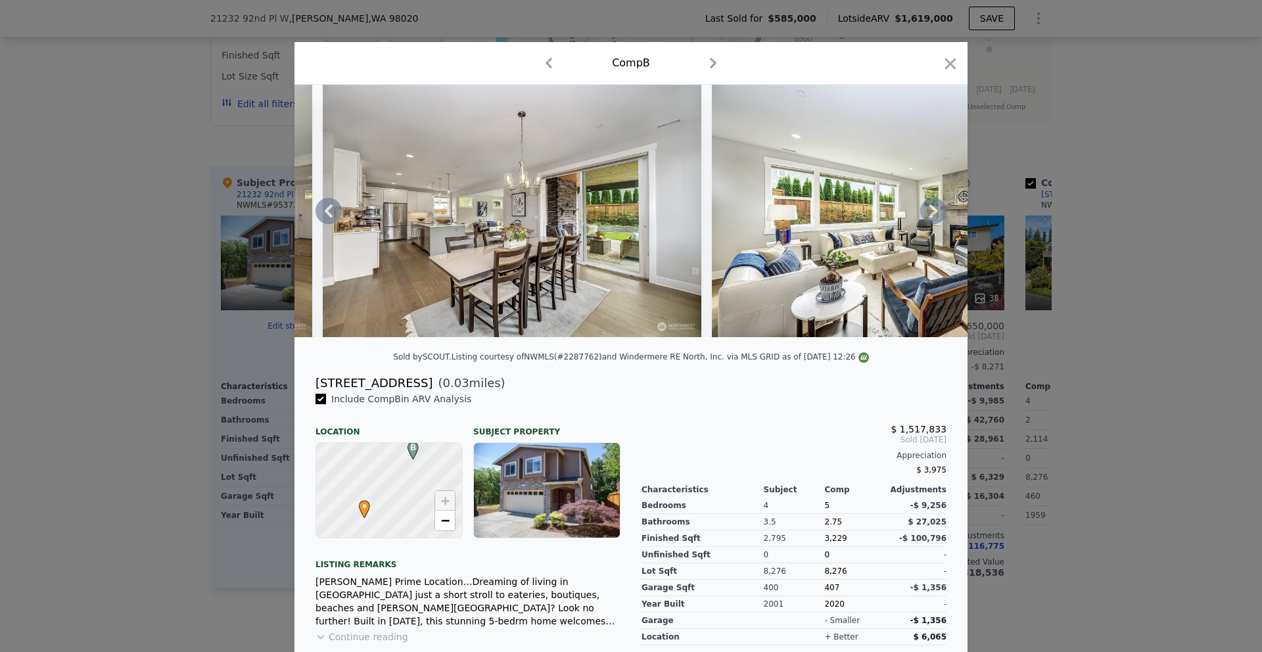
click at [928, 213] on img at bounding box center [901, 211] width 379 height 252
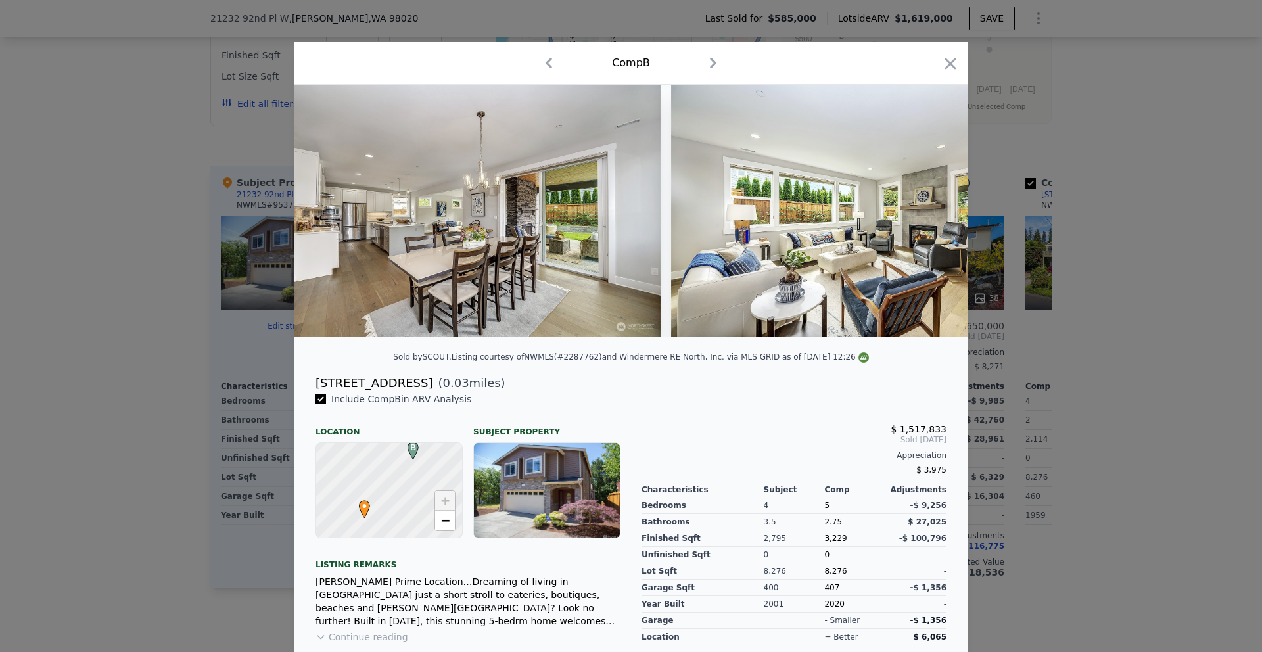
click at [928, 213] on img at bounding box center [860, 211] width 379 height 252
click at [930, 213] on icon at bounding box center [934, 210] width 8 height 13
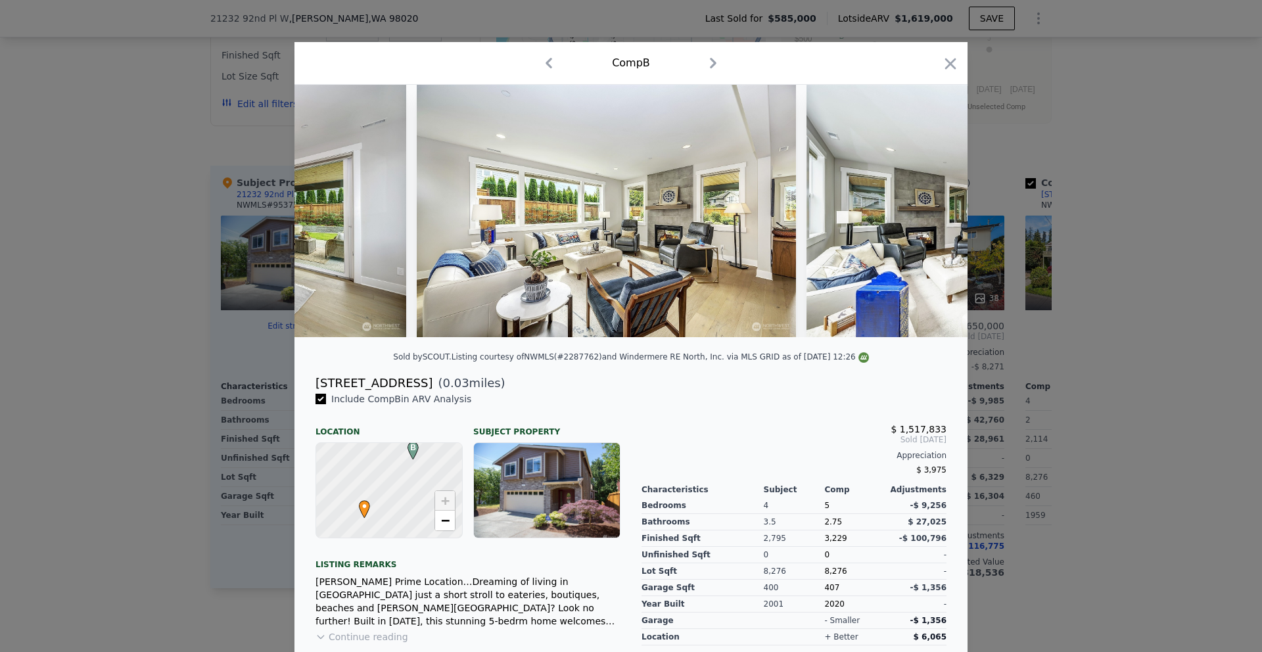
click at [928, 213] on img at bounding box center [996, 211] width 379 height 252
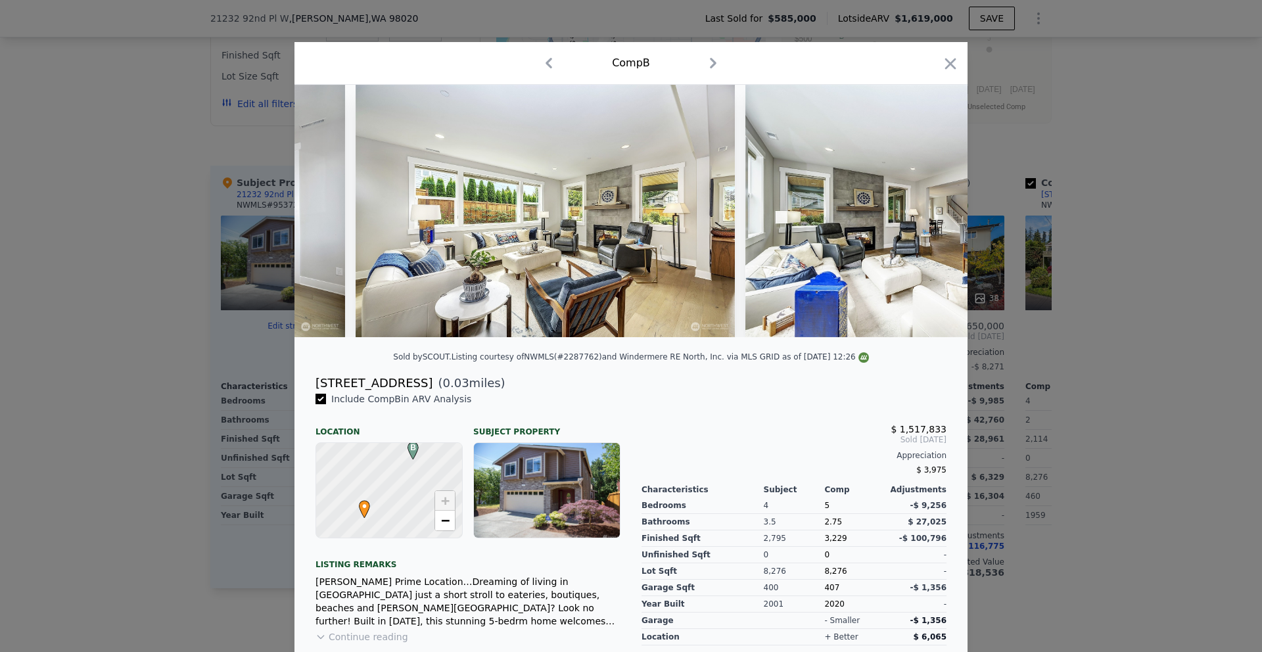
click at [928, 213] on img at bounding box center [935, 211] width 379 height 252
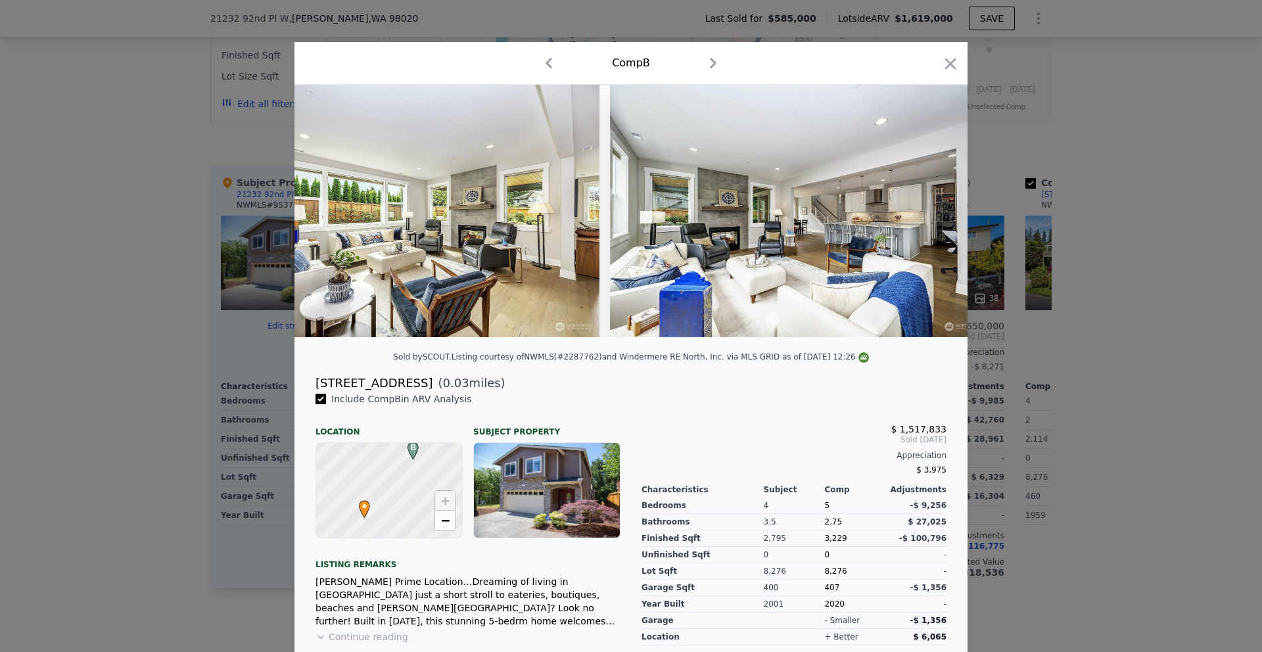
click at [999, 213] on img at bounding box center [1188, 211] width 379 height 252
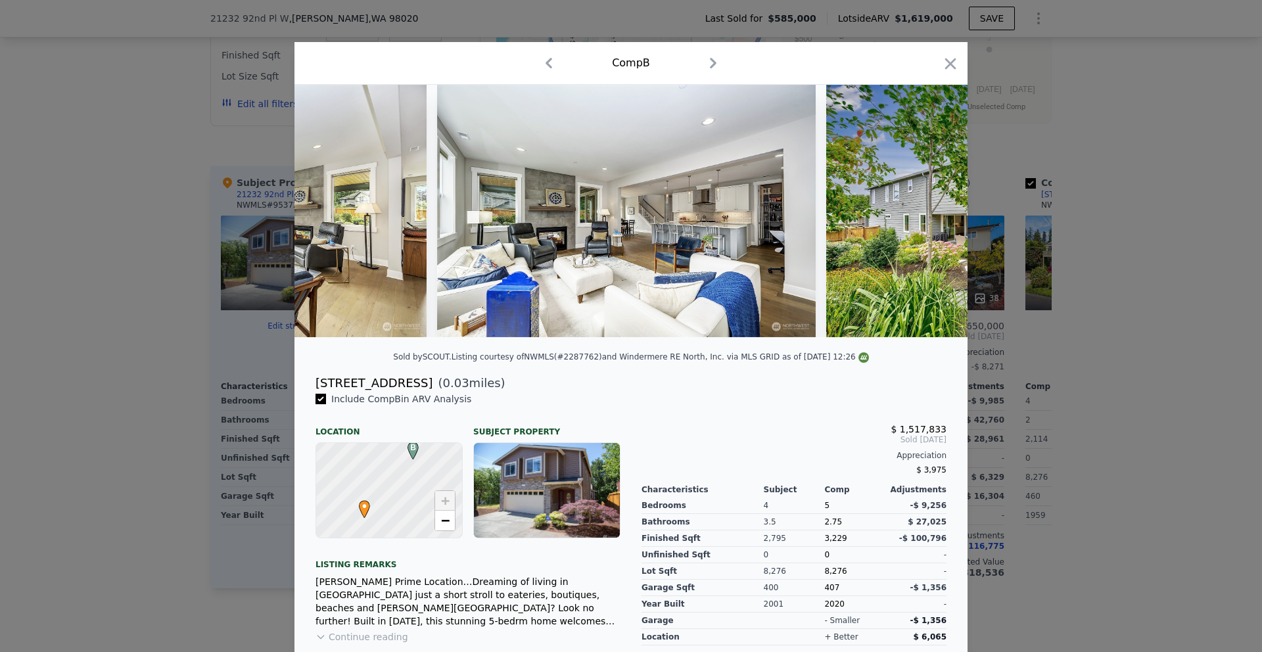
click at [928, 213] on img at bounding box center [1015, 211] width 379 height 252
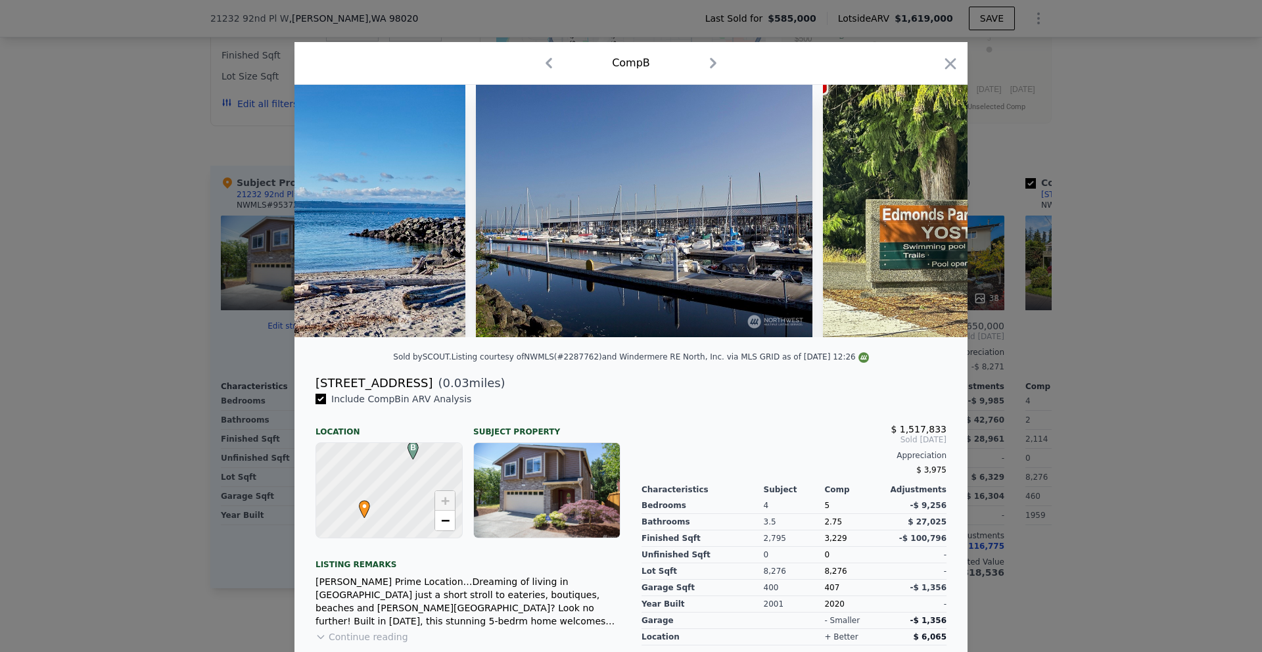
scroll to position [0, 13000]
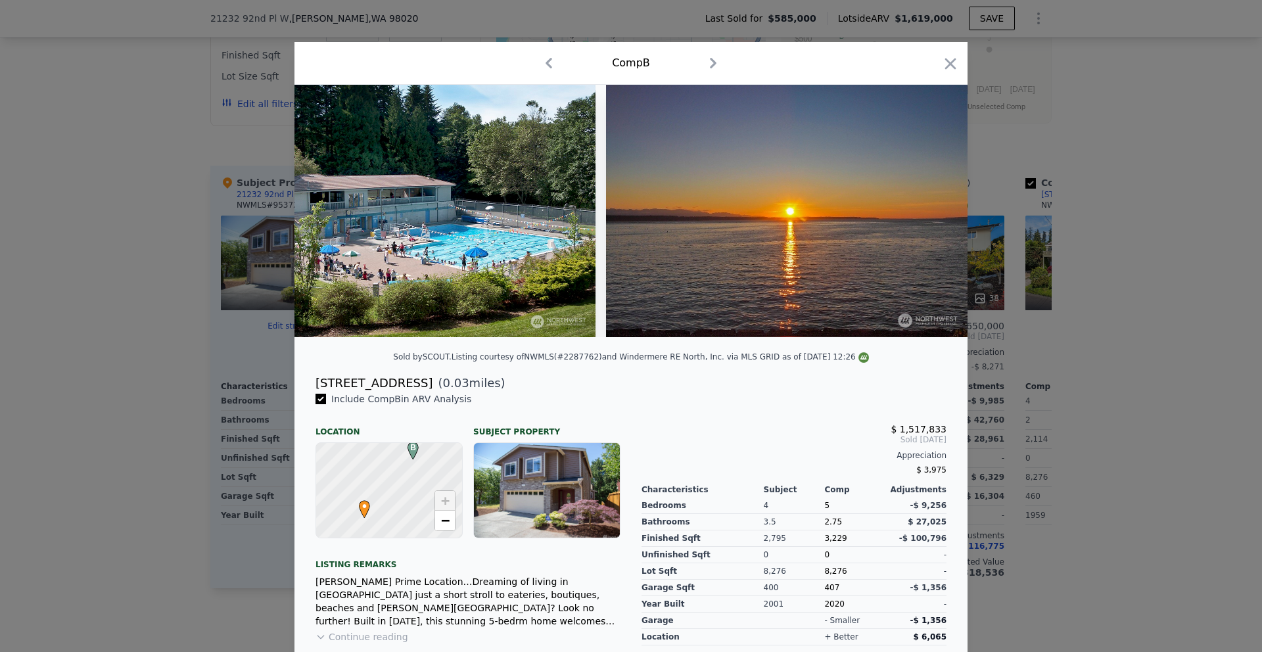
click at [941, 53] on div "Comp B" at bounding box center [631, 63] width 652 height 21
click at [942, 55] on icon "button" at bounding box center [951, 64] width 18 height 18
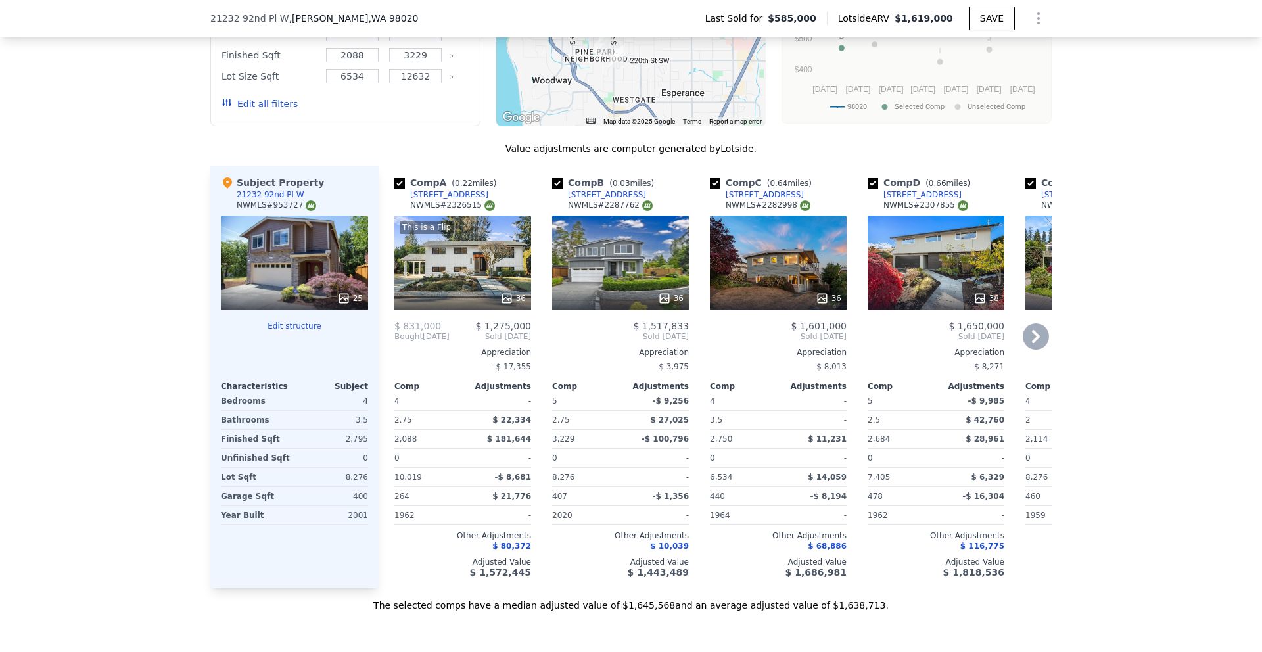
drag, startPoint x: 630, startPoint y: 214, endPoint x: 602, endPoint y: 211, distance: 27.7
click at [602, 211] on div "NWMLS # 2287762" at bounding box center [610, 205] width 85 height 11
drag, startPoint x: 600, startPoint y: 212, endPoint x: 634, endPoint y: 210, distance: 33.6
click at [634, 210] on div "NWMLS # 2287762" at bounding box center [610, 205] width 85 height 11
copy div "2287762"
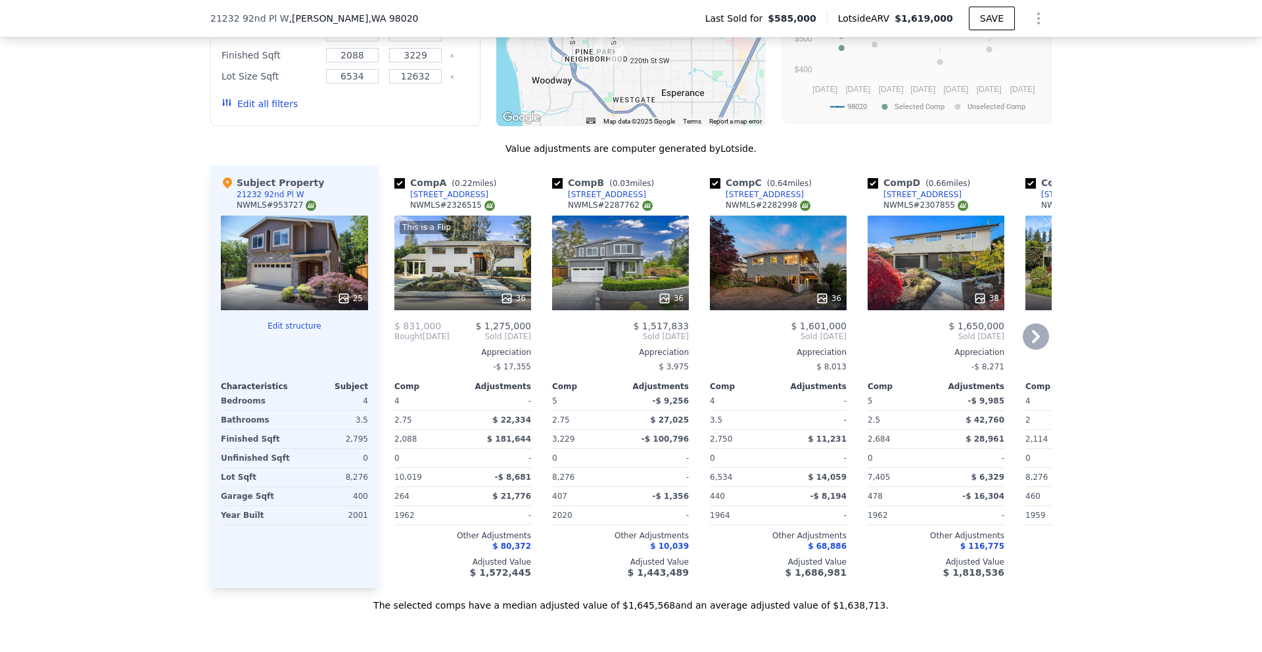
click at [760, 326] on div "Comp C ( 0.64 miles) [STREET_ADDRESS] # 2282998 36 $ 1,601,000 Sold [DATE] Appr…" at bounding box center [778, 377] width 147 height 423
click at [787, 293] on div "36" at bounding box center [778, 263] width 137 height 95
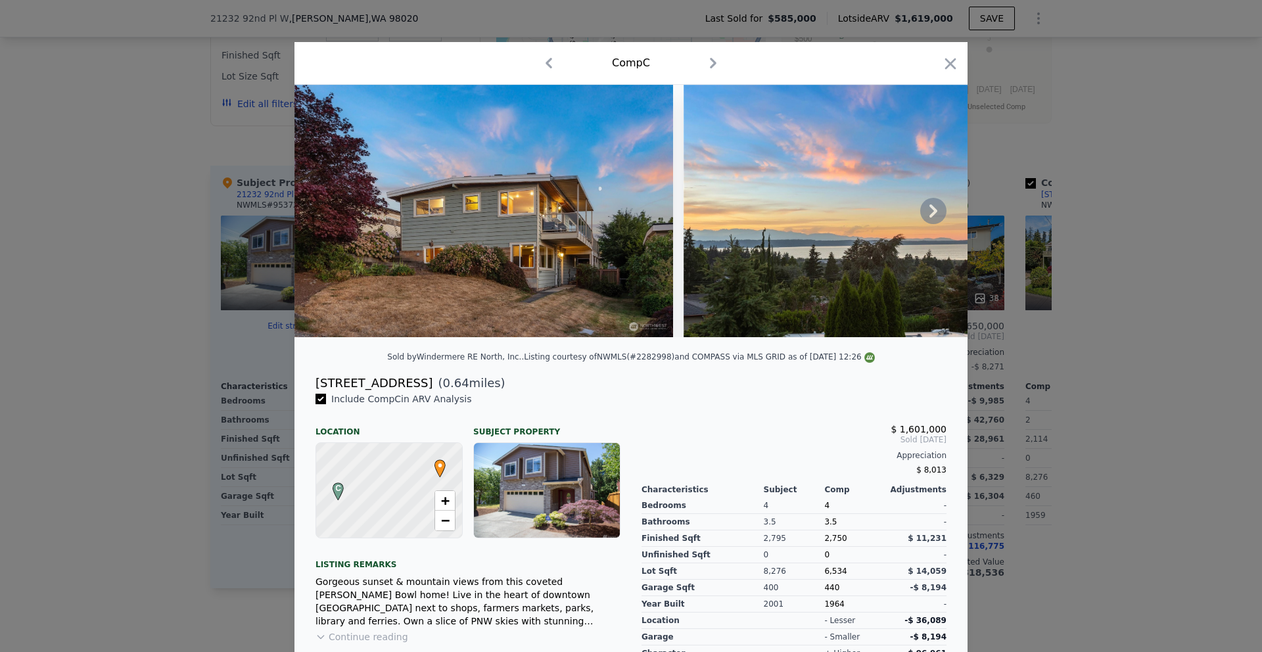
click at [943, 218] on img at bounding box center [873, 211] width 379 height 252
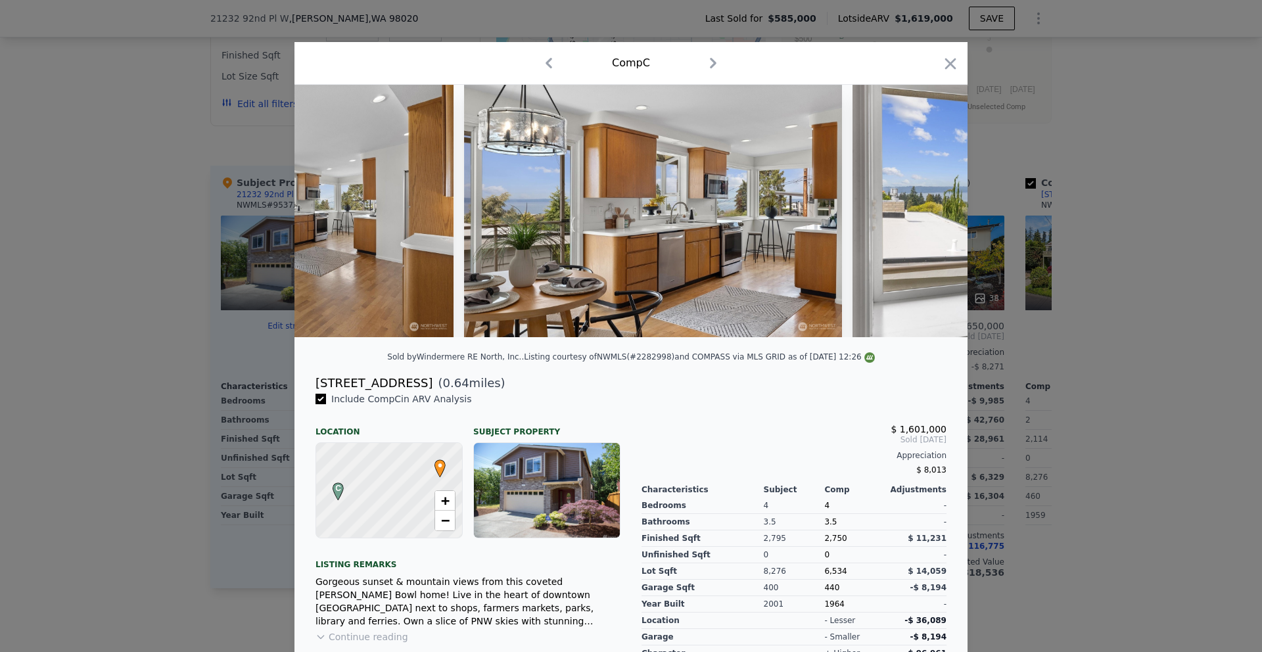
scroll to position [0, 2234]
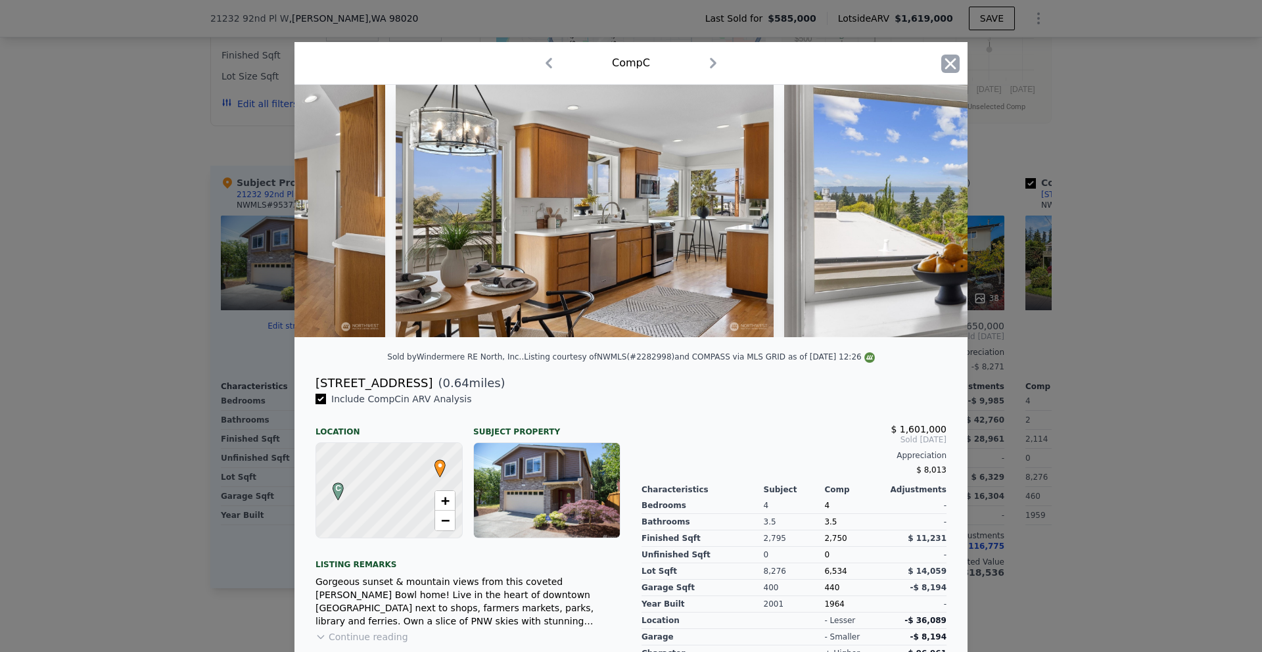
click at [945, 60] on icon "button" at bounding box center [951, 64] width 18 height 18
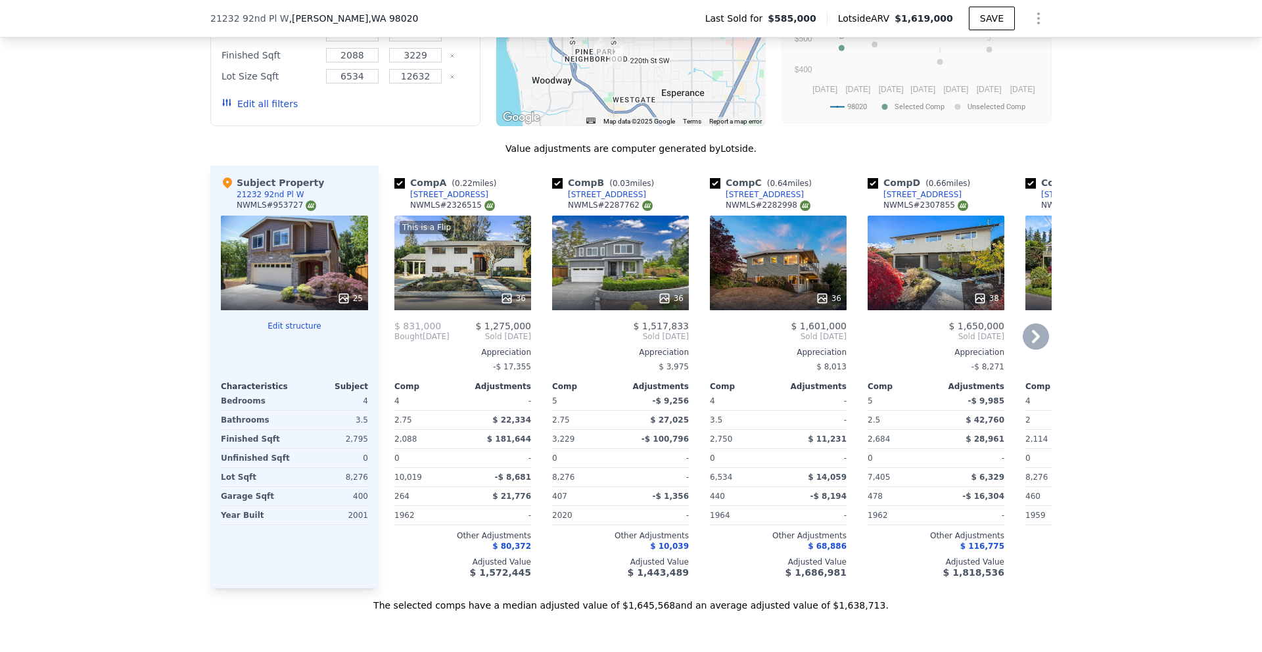
click at [1039, 350] on icon at bounding box center [1036, 336] width 26 height 26
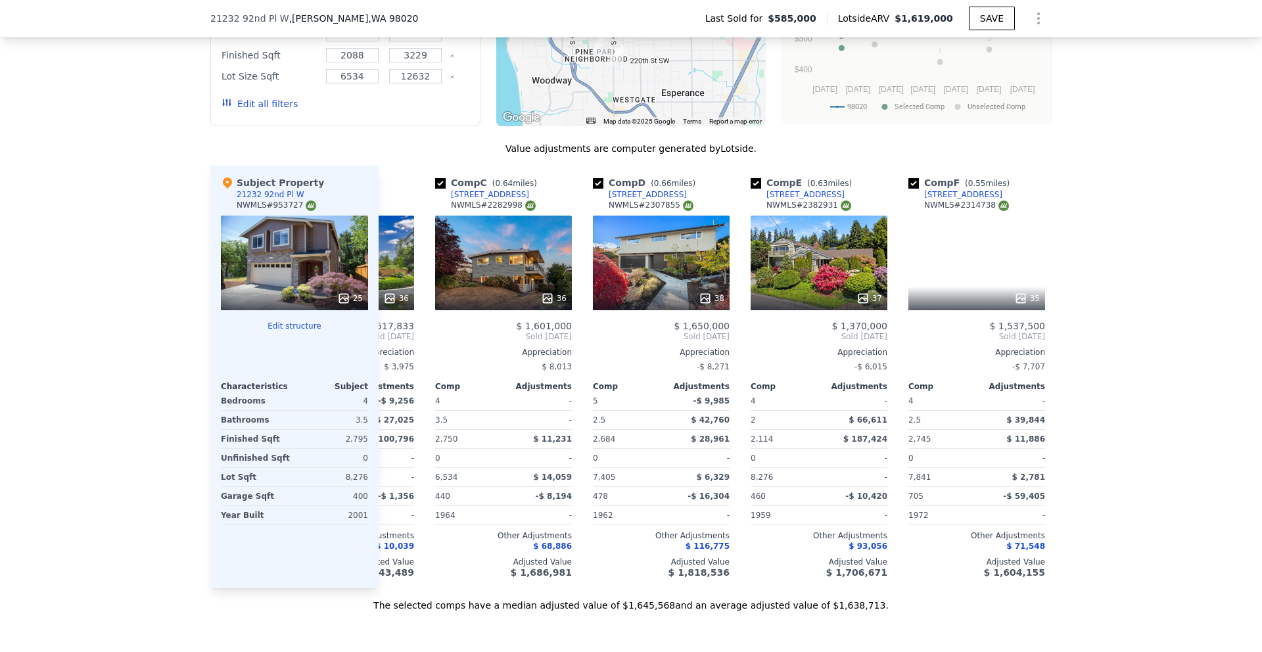
scroll to position [0, 316]
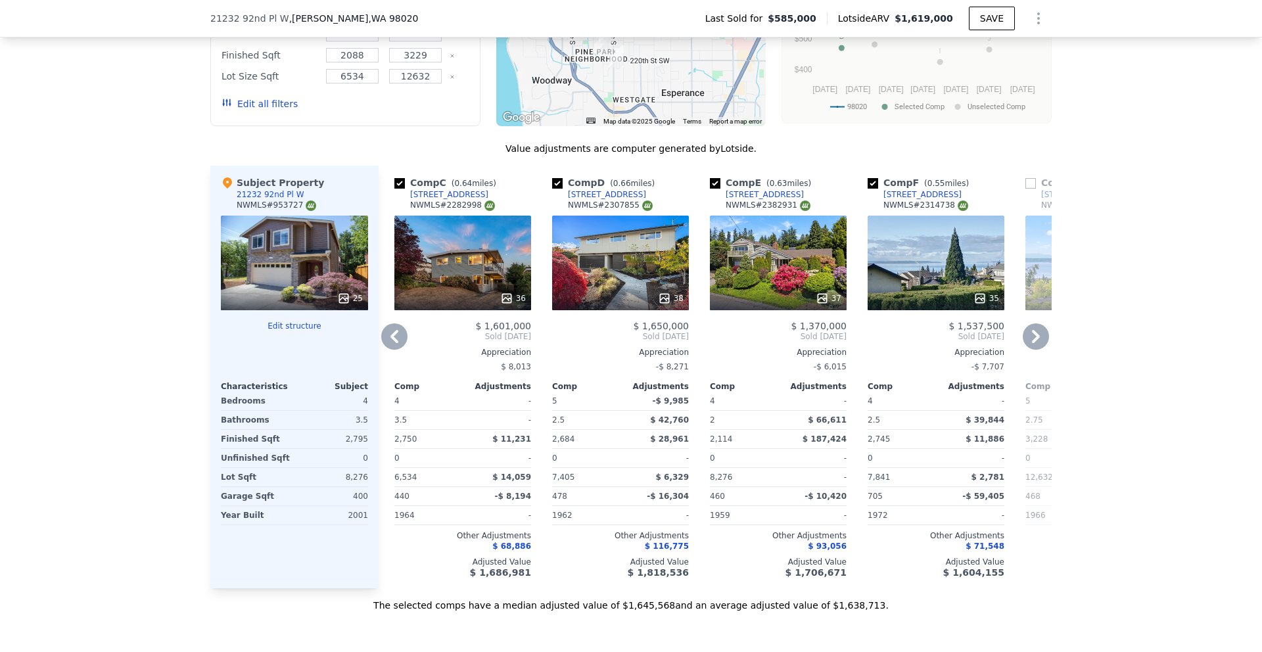
click at [792, 281] on div "37" at bounding box center [778, 263] width 137 height 95
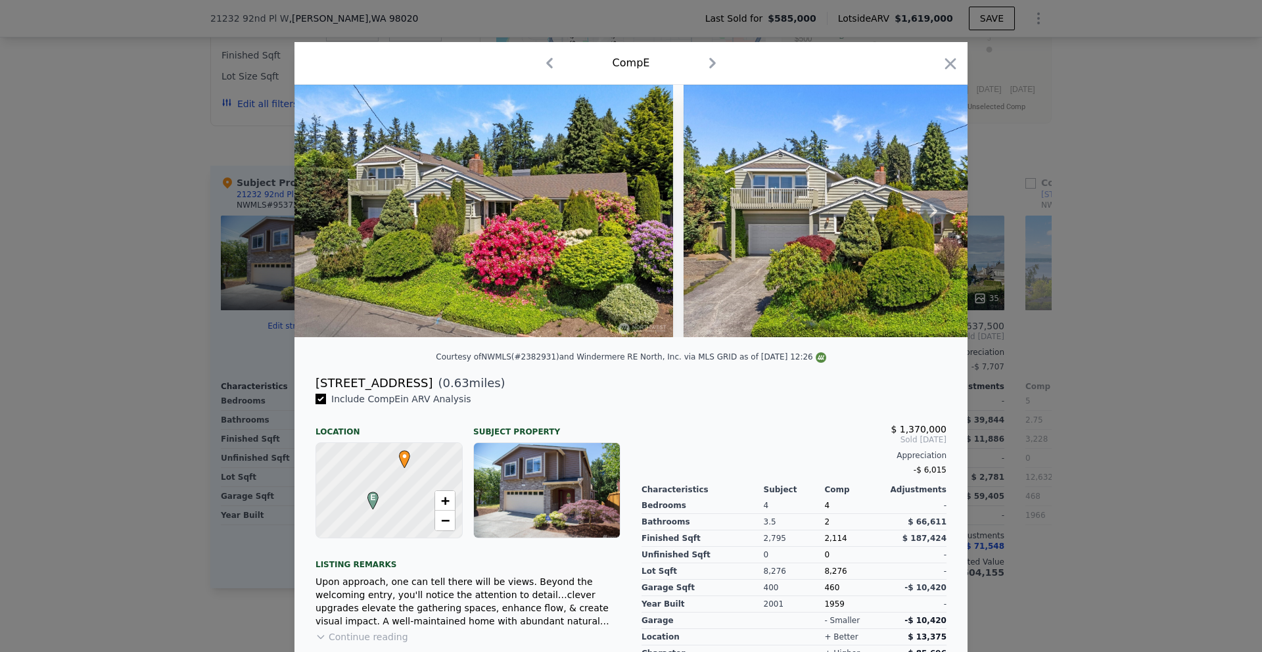
click at [920, 217] on icon at bounding box center [933, 211] width 26 height 26
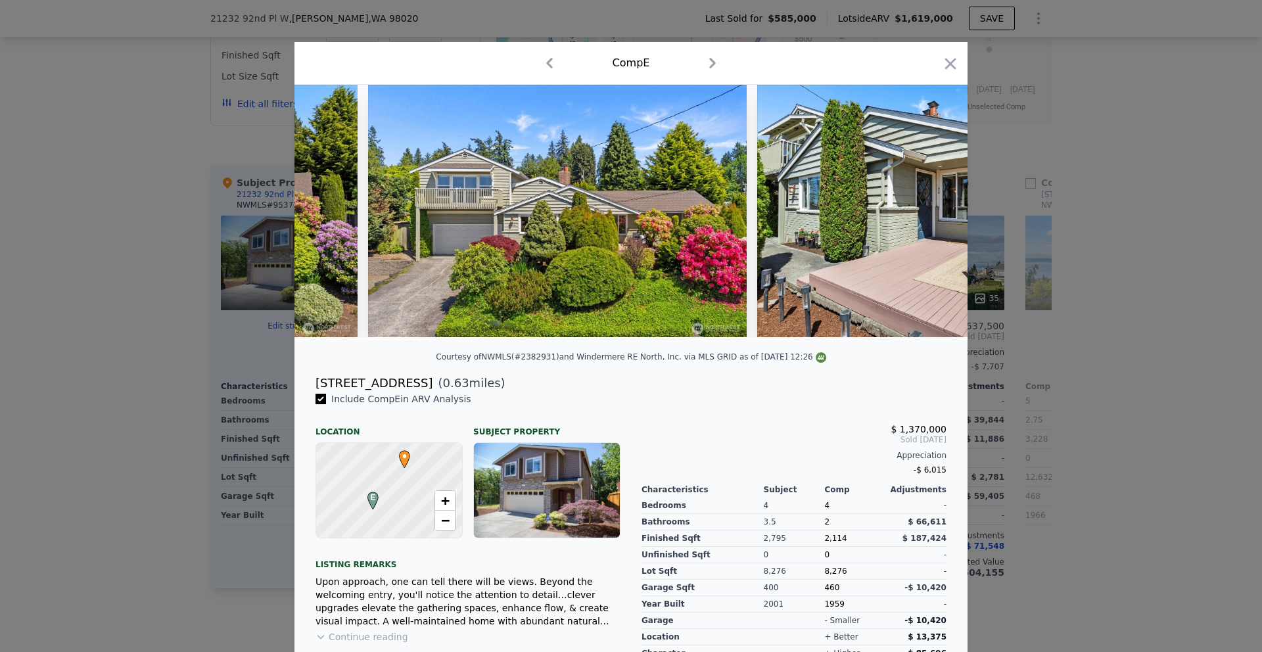
click at [920, 217] on img at bounding box center [946, 211] width 379 height 252
click at [920, 217] on div at bounding box center [631, 211] width 673 height 252
click at [920, 217] on icon at bounding box center [933, 211] width 26 height 26
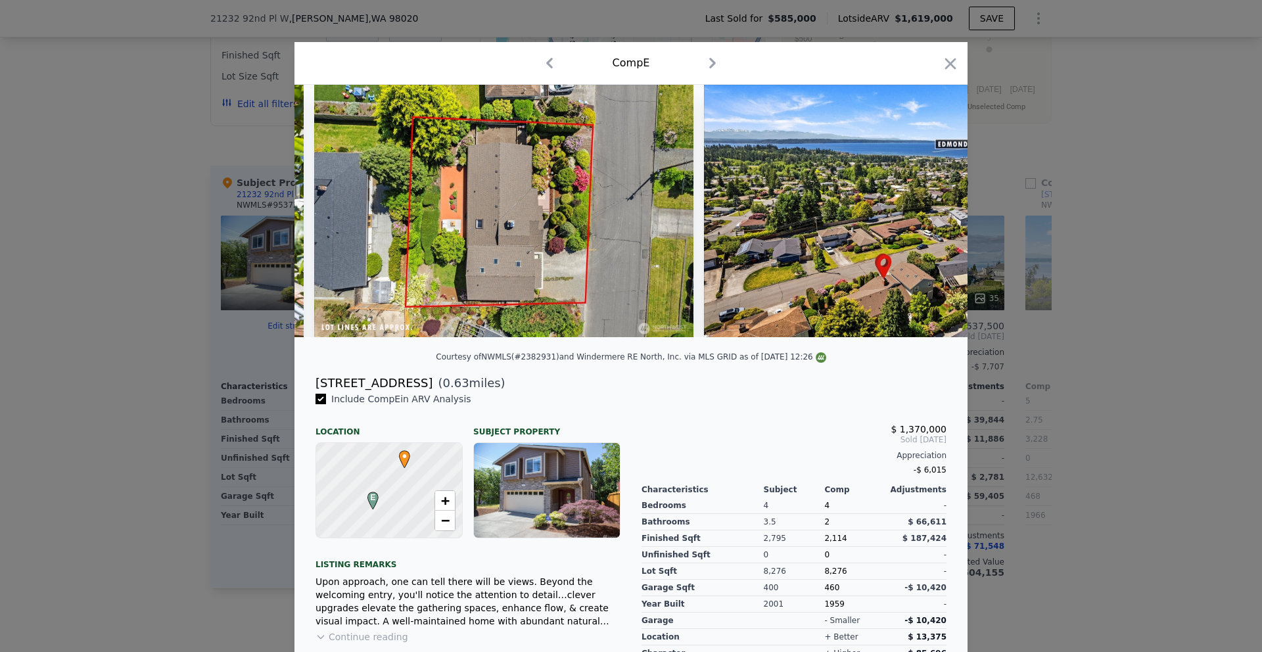
scroll to position [0, 13714]
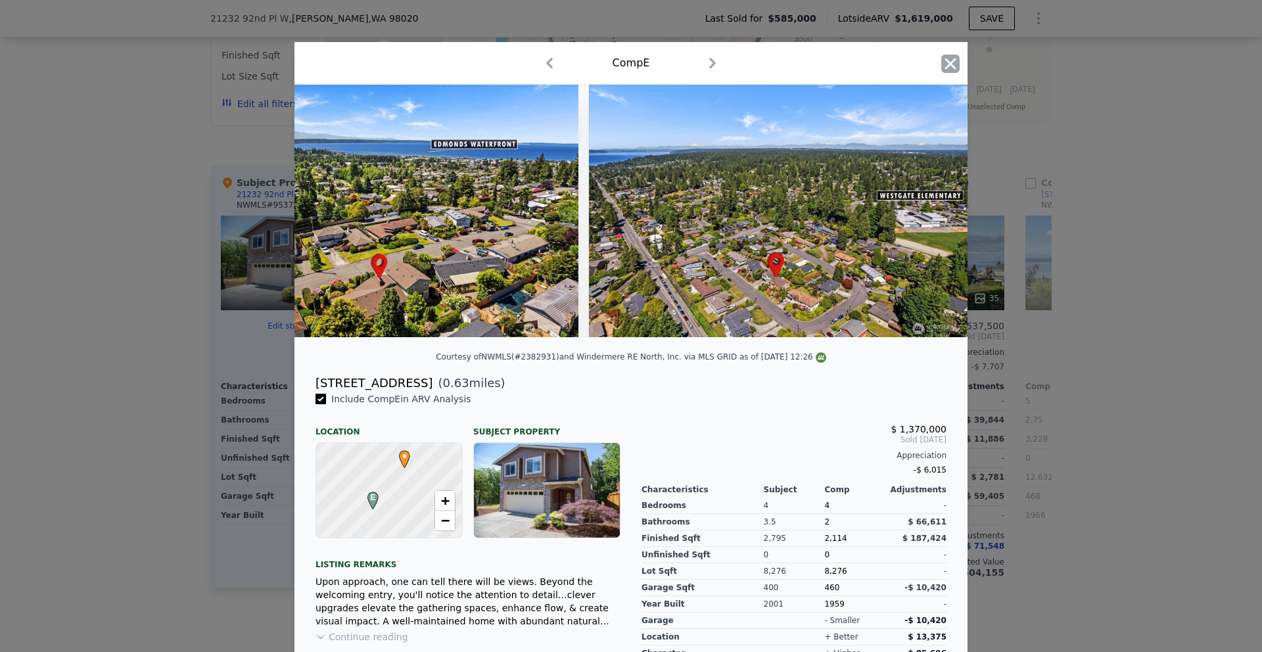
click at [952, 55] on icon "button" at bounding box center [951, 64] width 18 height 18
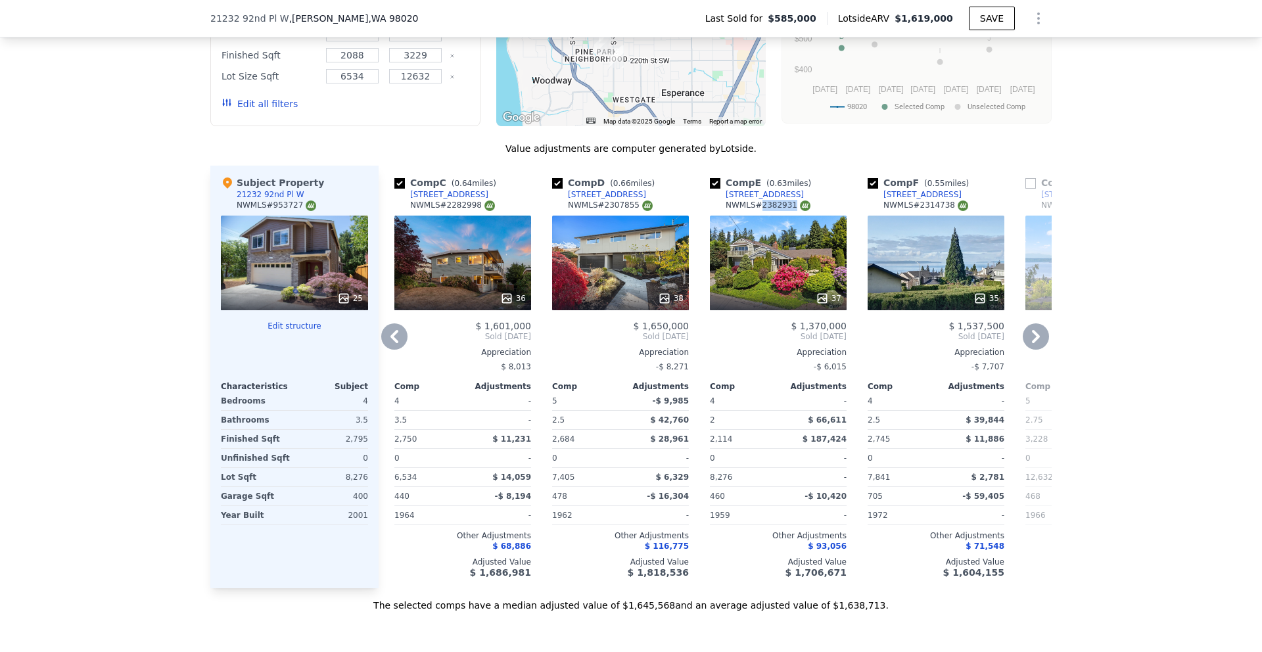
drag, startPoint x: 790, startPoint y: 212, endPoint x: 758, endPoint y: 212, distance: 32.2
click at [758, 211] on div "NWMLS # 2382931" at bounding box center [768, 205] width 85 height 11
copy div "2382931"
click at [1036, 341] on icon at bounding box center [1036, 336] width 26 height 26
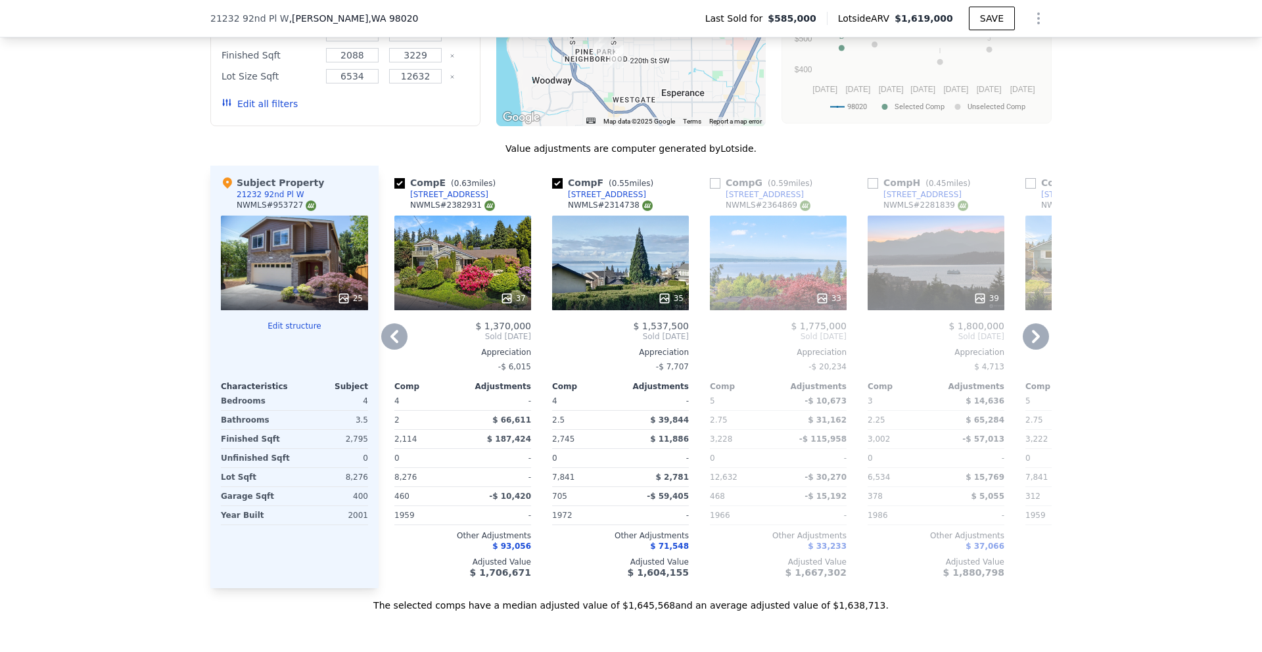
click at [1036, 341] on icon at bounding box center [1036, 336] width 26 height 26
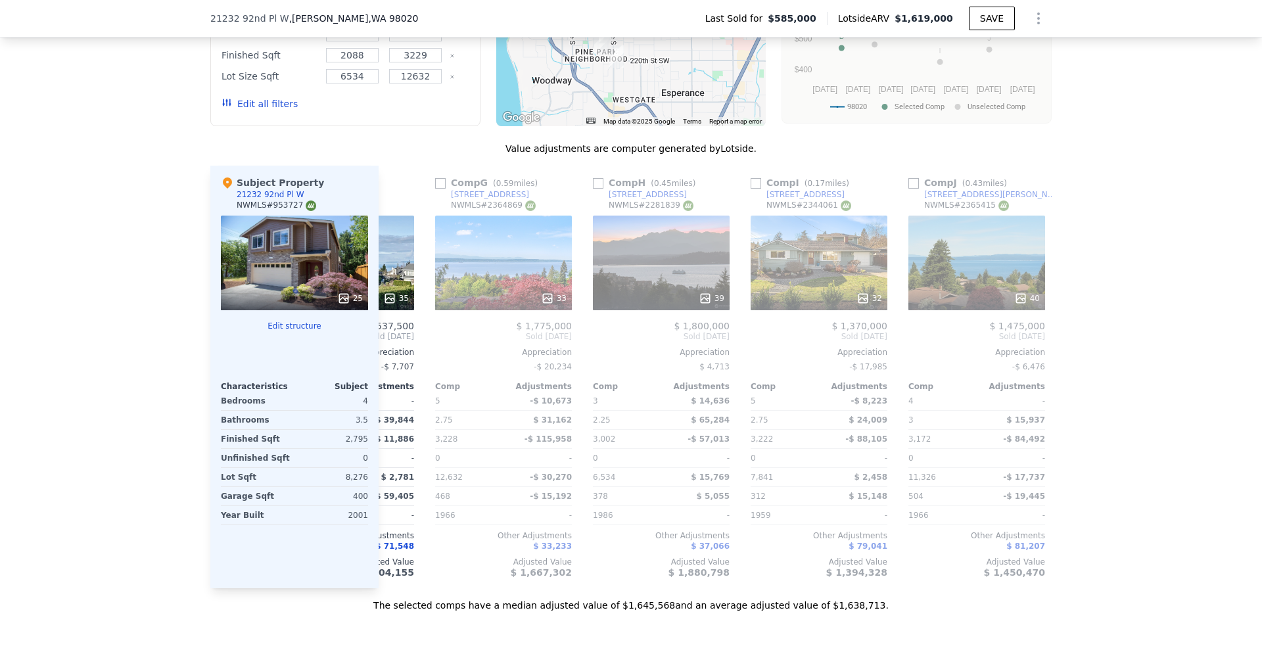
scroll to position [0, 947]
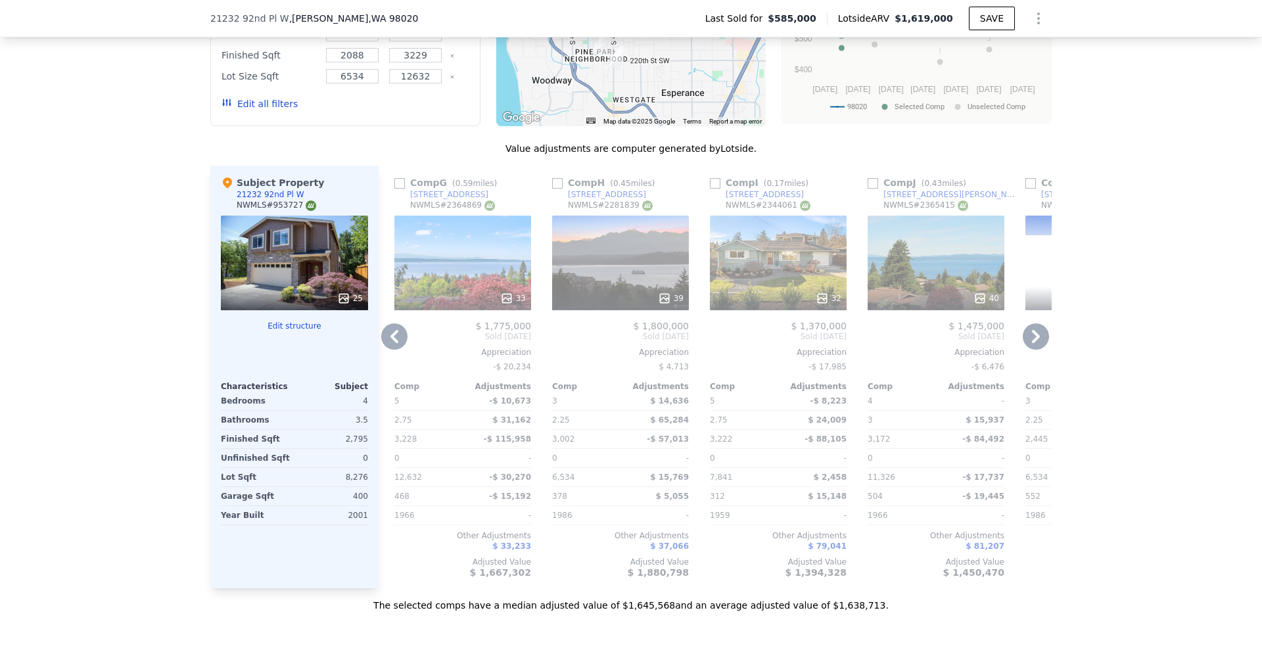
click at [716, 189] on div "Comp I ( 0.17 miles)" at bounding box center [762, 182] width 104 height 13
click at [774, 319] on div "Comp I ( 0.17 miles) [STREET_ADDRESS] # 2344061 32 $ 1,370,000 Sold [DATE] Appr…" at bounding box center [778, 377] width 147 height 423
click at [781, 287] on div "32" at bounding box center [778, 263] width 137 height 95
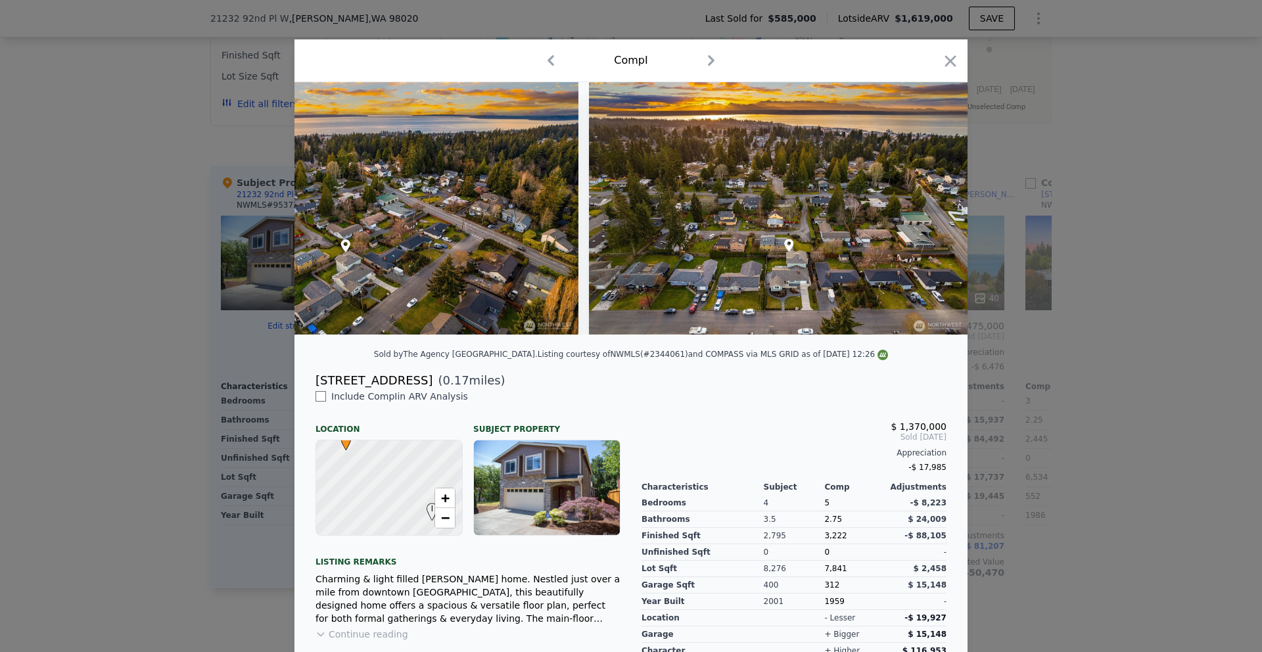
scroll to position [5, 0]
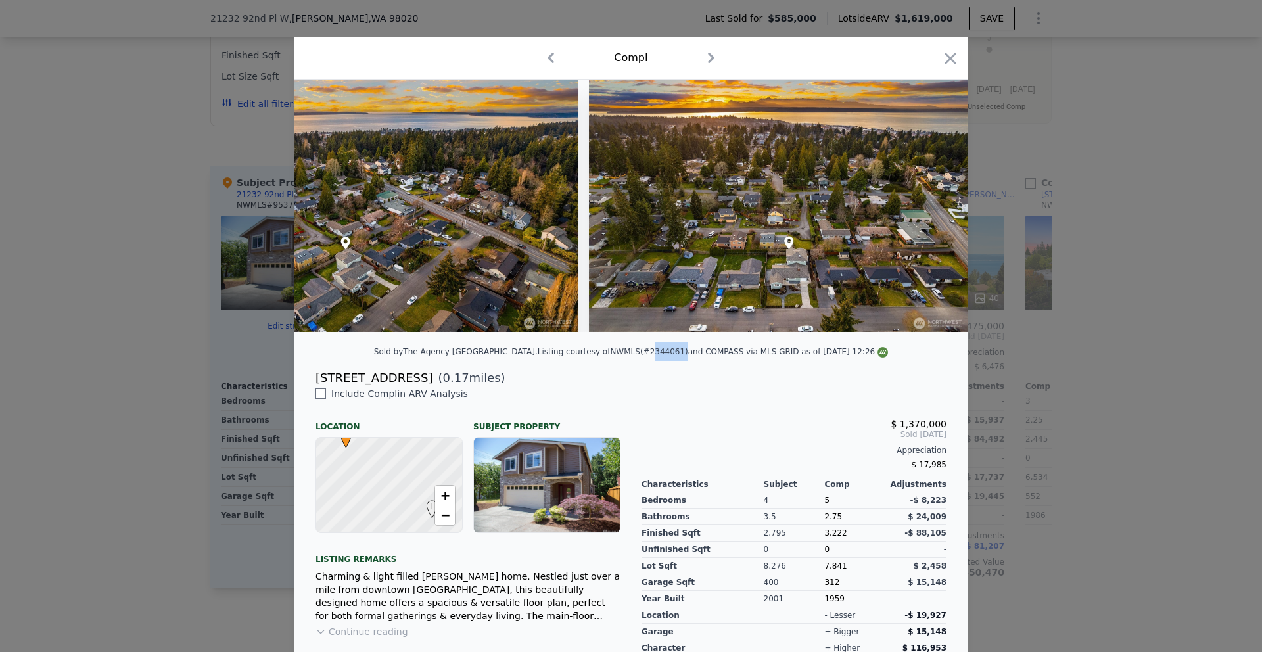
drag, startPoint x: 646, startPoint y: 359, endPoint x: 611, endPoint y: 364, distance: 34.5
click at [611, 356] on div "Listing courtesy of NWMLS (#2344061) and COMPASS via MLS GRID as of [DATE] 12:26" at bounding box center [713, 351] width 350 height 9
copy div "2344061"
click at [947, 66] on icon "button" at bounding box center [951, 58] width 18 height 18
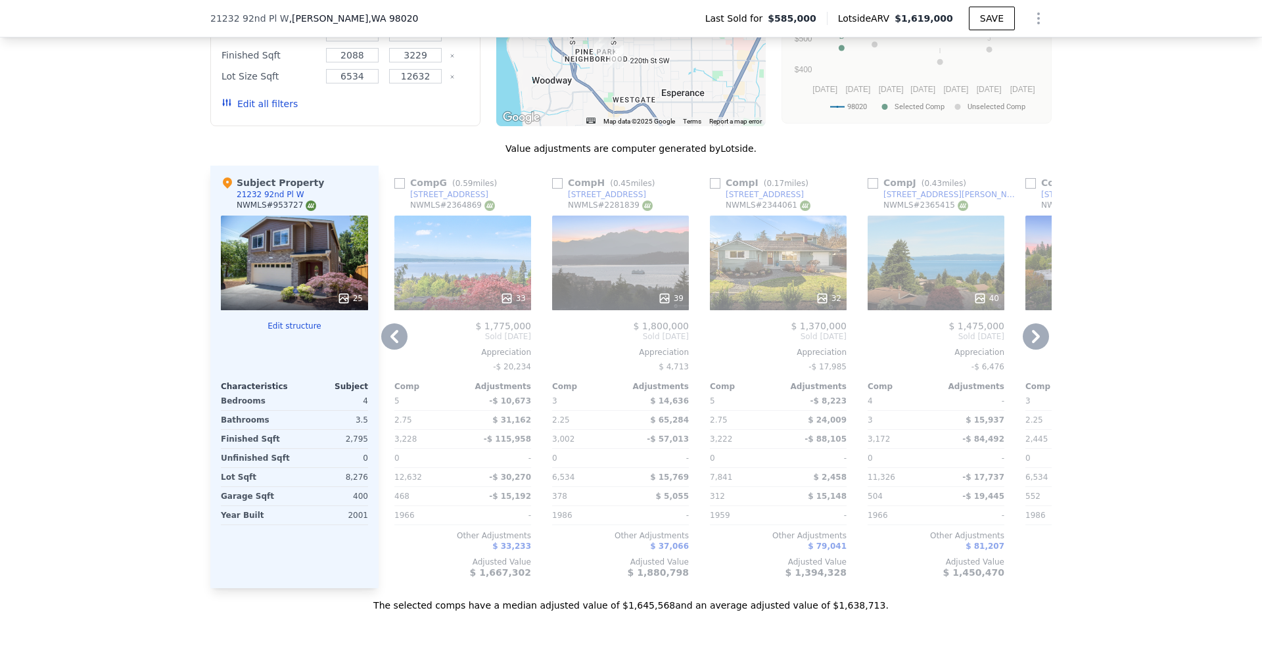
click at [1042, 331] on div "$ 1,700,000" at bounding box center [1094, 326] width 137 height 11
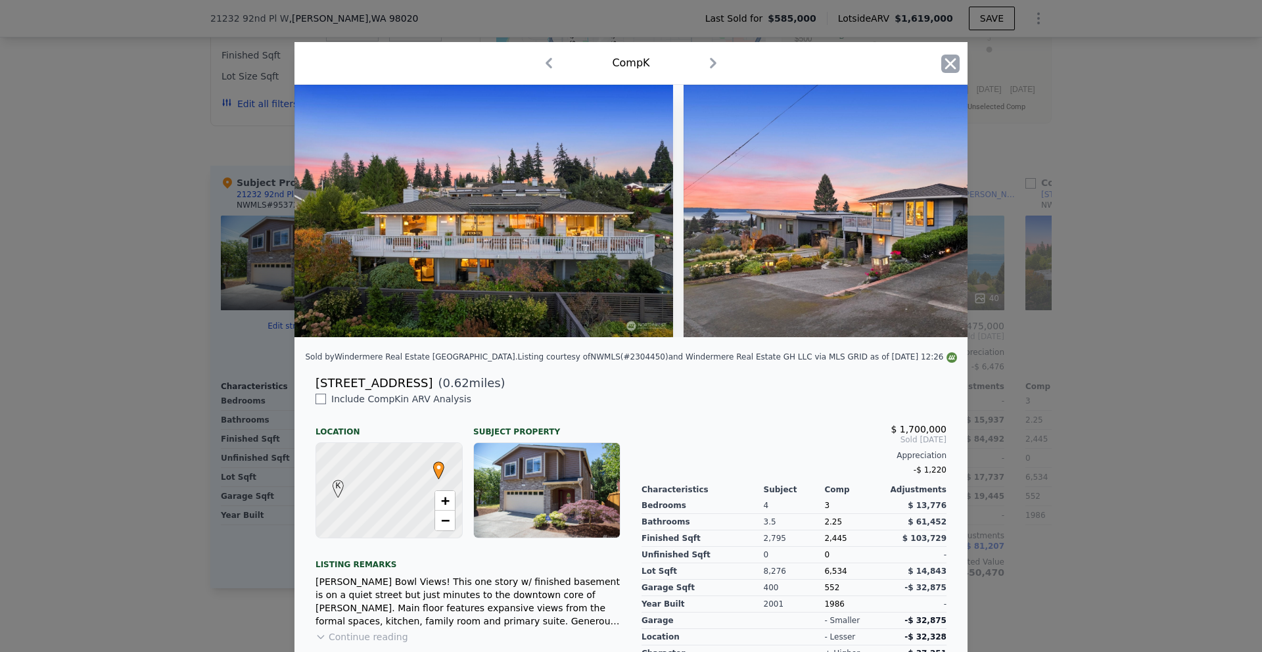
drag, startPoint x: 943, startPoint y: 76, endPoint x: 945, endPoint y: 57, distance: 19.1
click at [943, 76] on div at bounding box center [951, 66] width 18 height 23
click at [945, 57] on icon "button" at bounding box center [951, 64] width 18 height 18
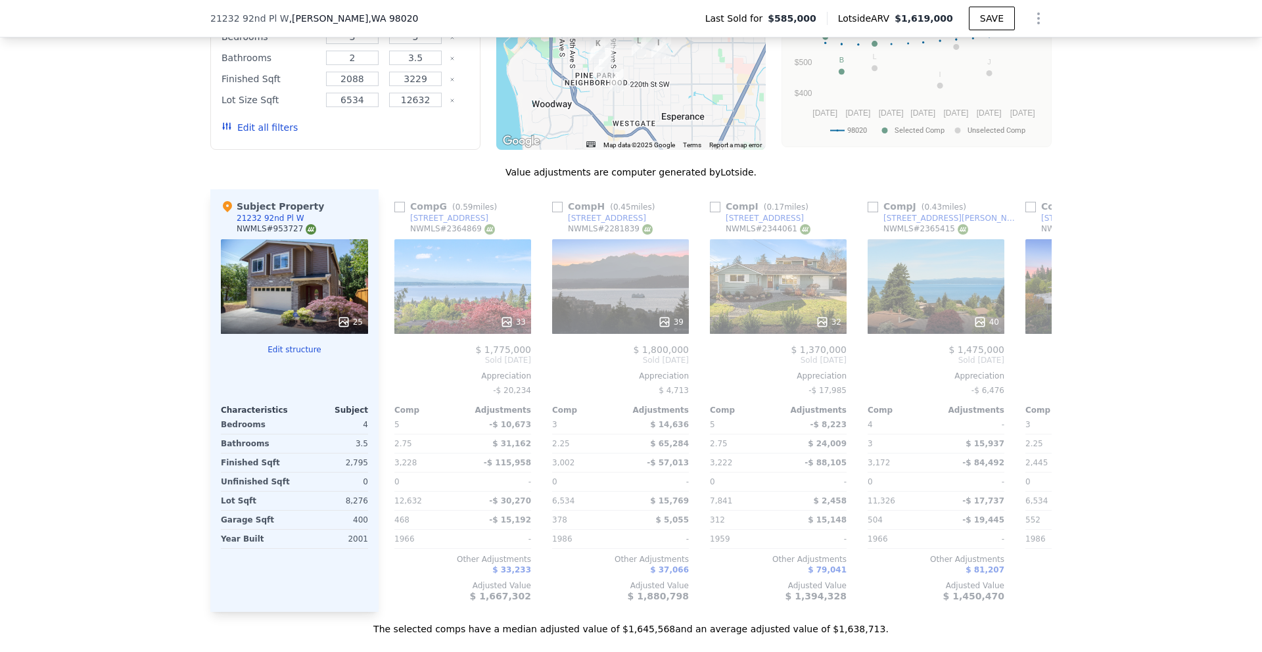
scroll to position [1320, 0]
